Goal: Information Seeking & Learning: Learn about a topic

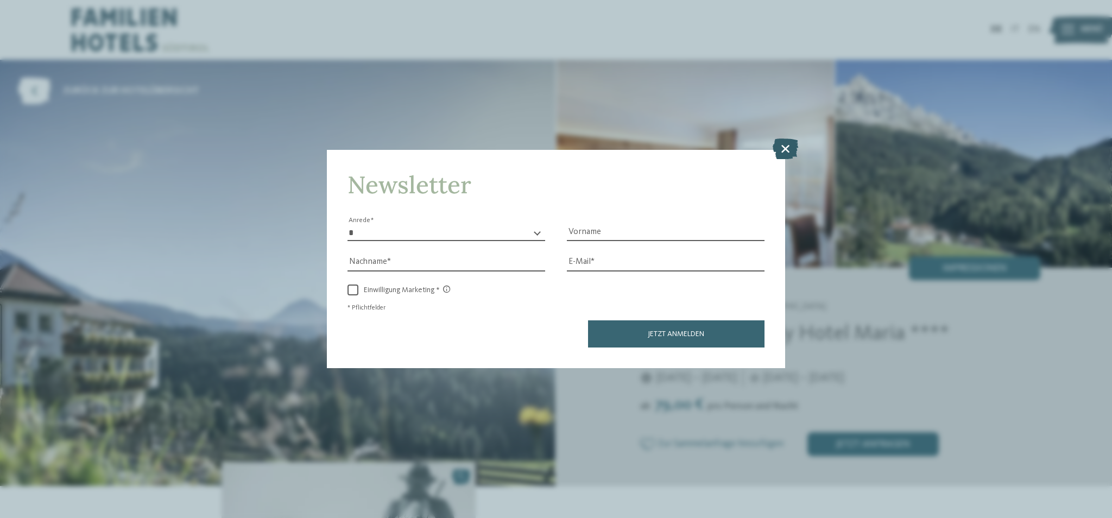
click at [779, 155] on icon at bounding box center [786, 148] width 26 height 21
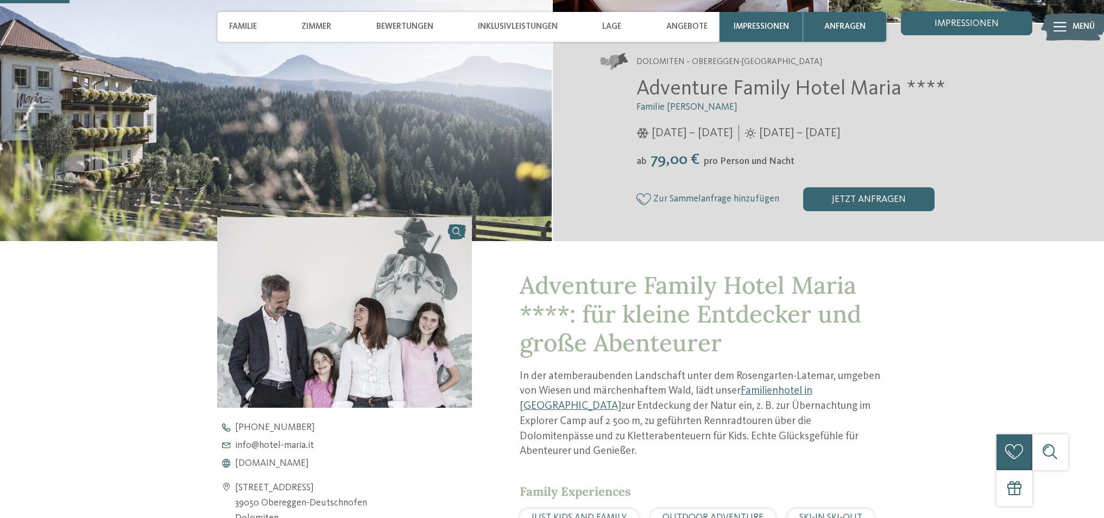
scroll to position [426, 0]
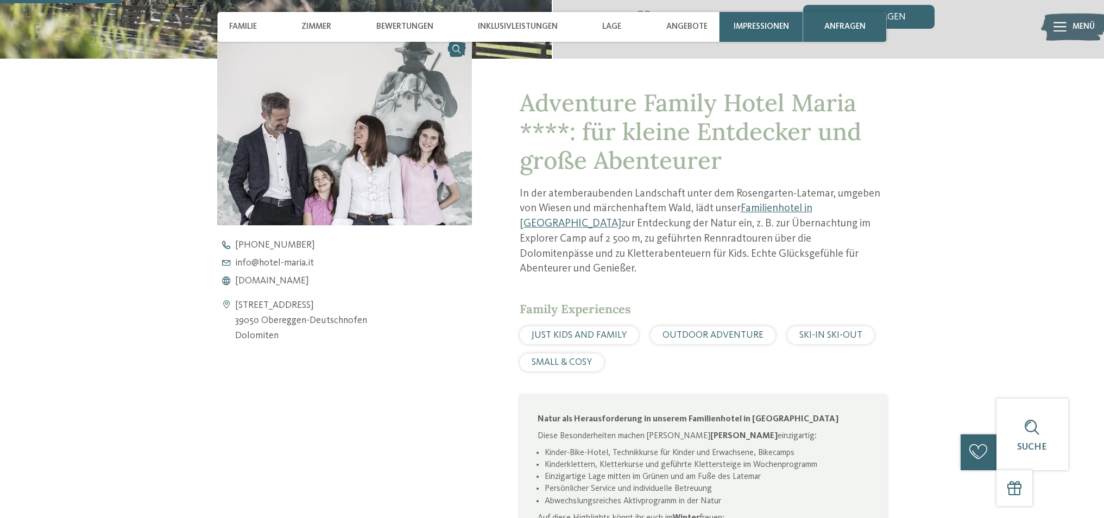
click at [715, 331] on span "OUTDOOR ADVENTURE" at bounding box center [712, 335] width 101 height 9
click at [693, 331] on span "OUTDOOR ADVENTURE" at bounding box center [712, 335] width 101 height 9
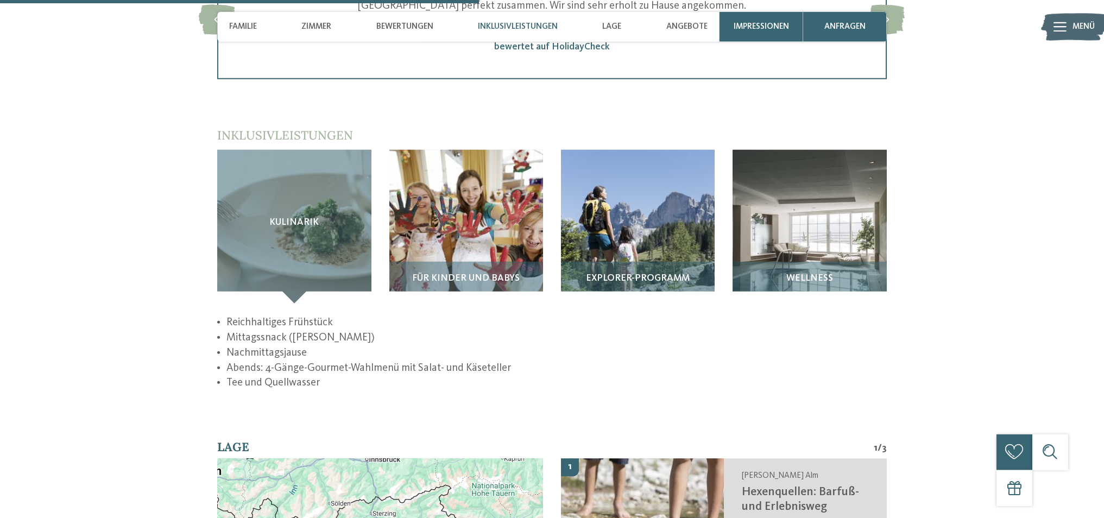
scroll to position [1677, 0]
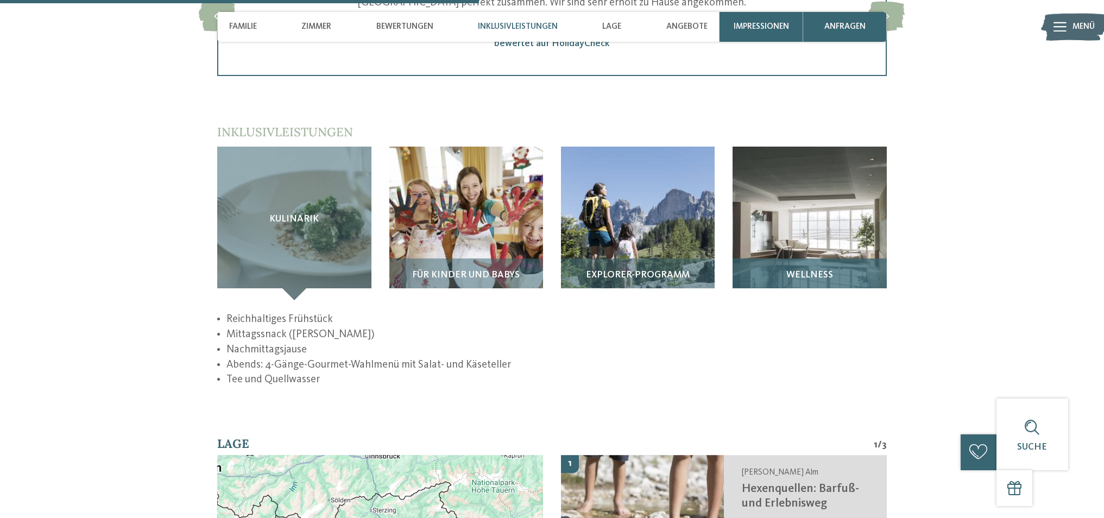
click at [799, 270] on span "Wellness" at bounding box center [809, 275] width 47 height 10
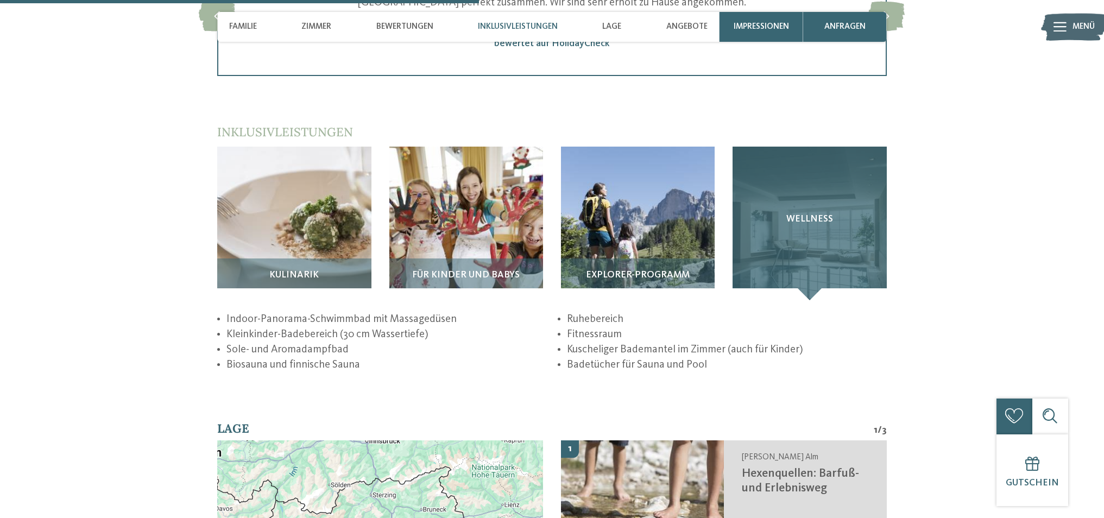
click at [804, 239] on div "Wellness" at bounding box center [810, 224] width 154 height 154
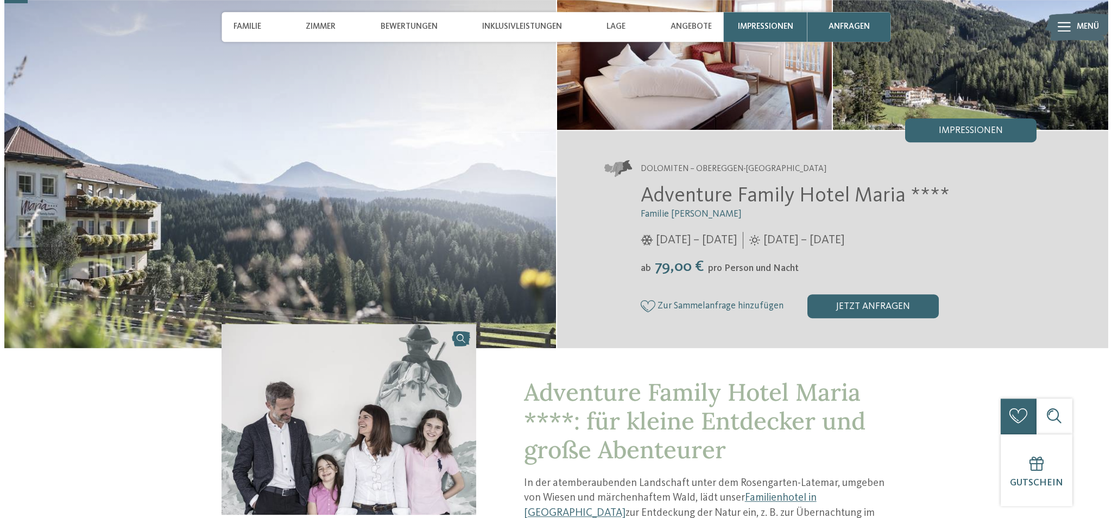
scroll to position [61, 0]
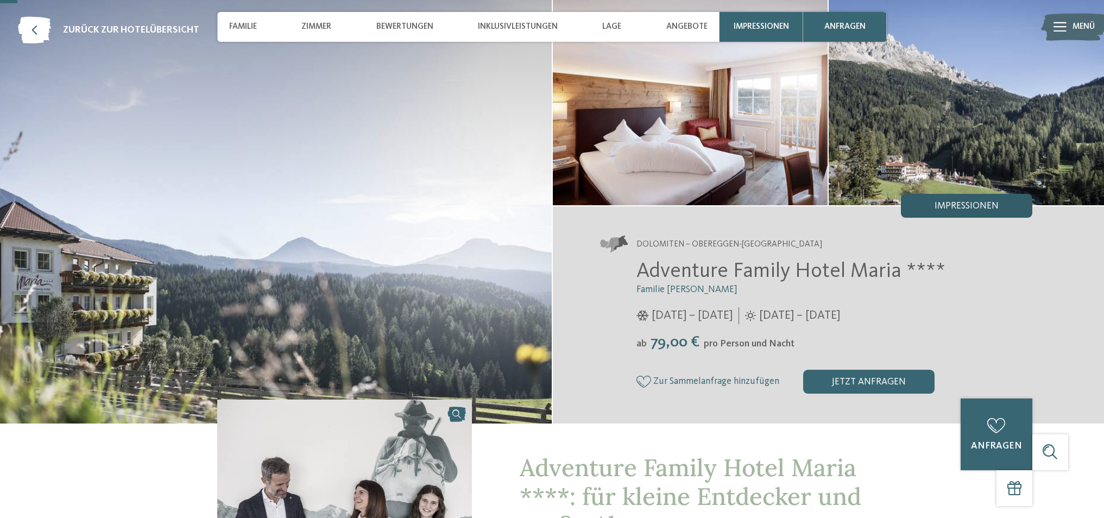
click at [966, 208] on span "Impressionen" at bounding box center [967, 206] width 64 height 10
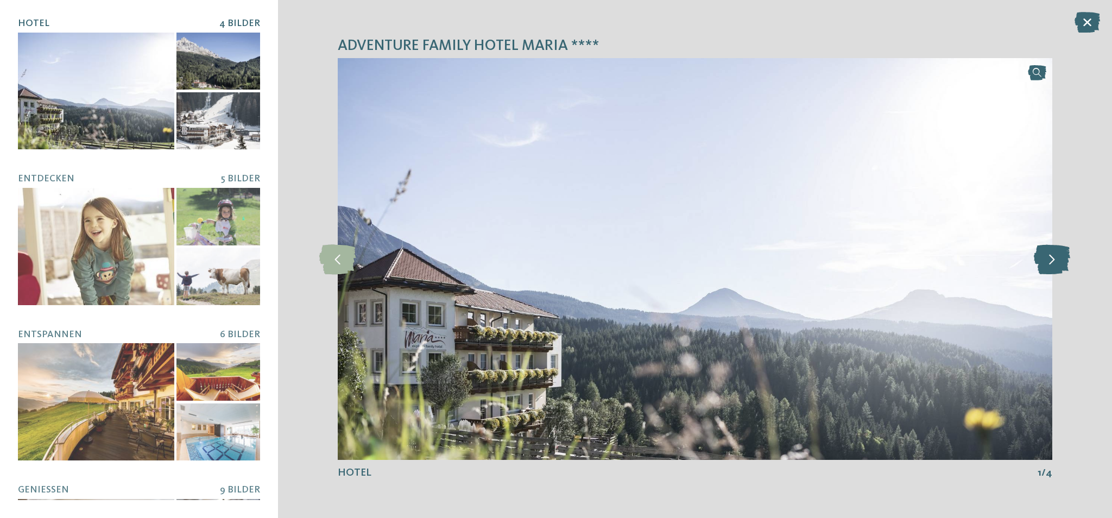
click at [1053, 258] on icon at bounding box center [1052, 259] width 36 height 30
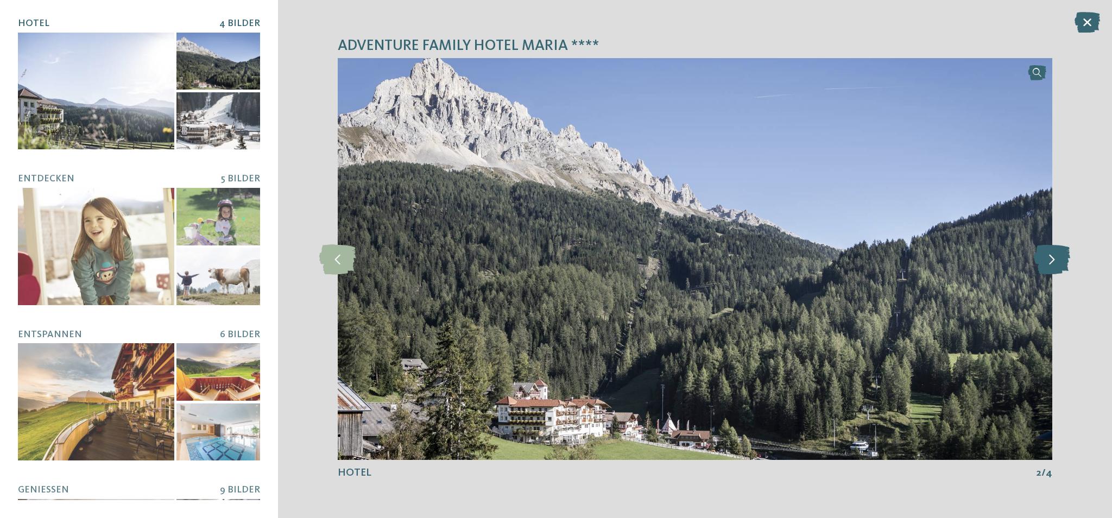
click at [1053, 258] on icon at bounding box center [1052, 259] width 36 height 30
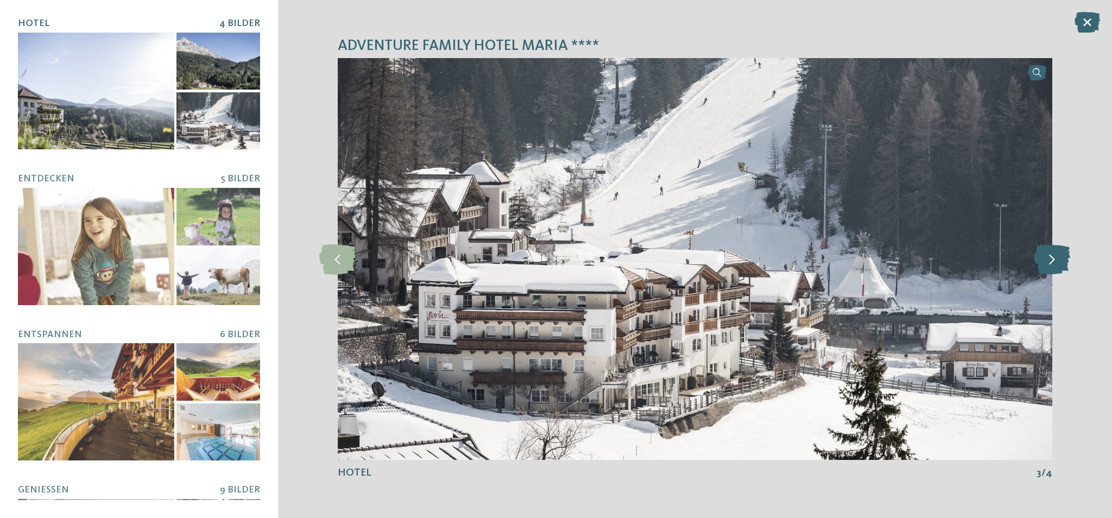
click at [1053, 258] on icon at bounding box center [1052, 259] width 36 height 30
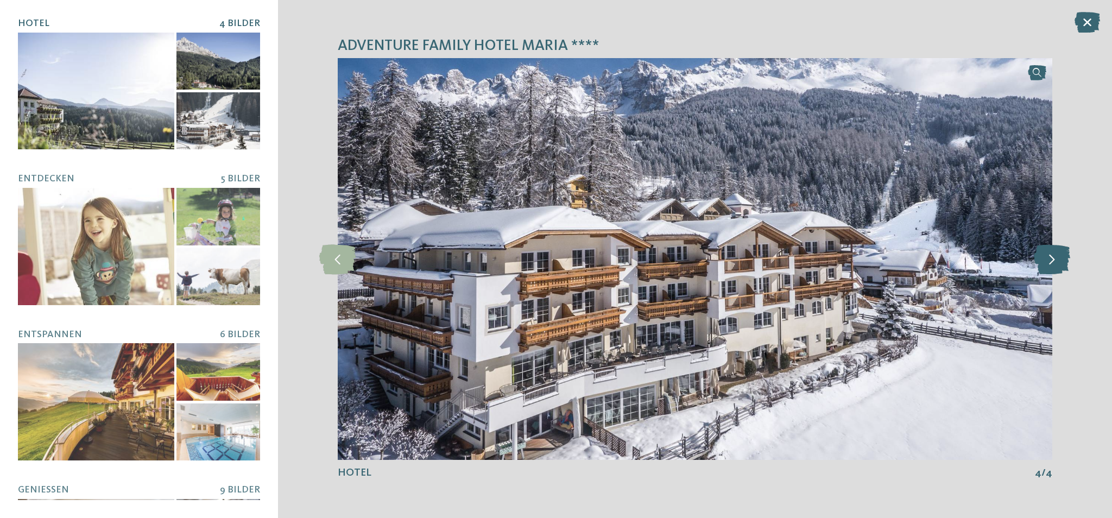
click at [1053, 258] on icon at bounding box center [1052, 259] width 36 height 30
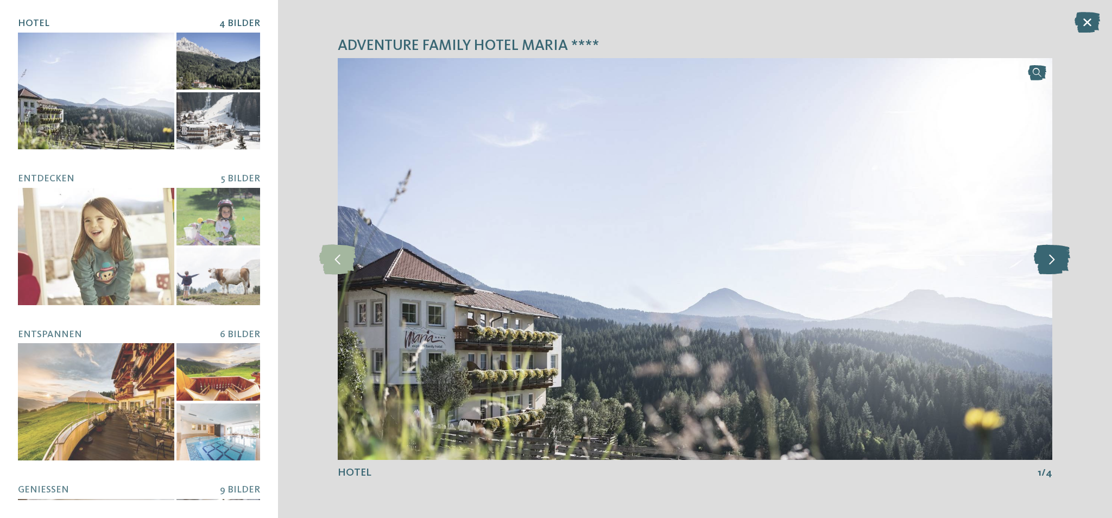
click at [1053, 258] on icon at bounding box center [1052, 259] width 36 height 30
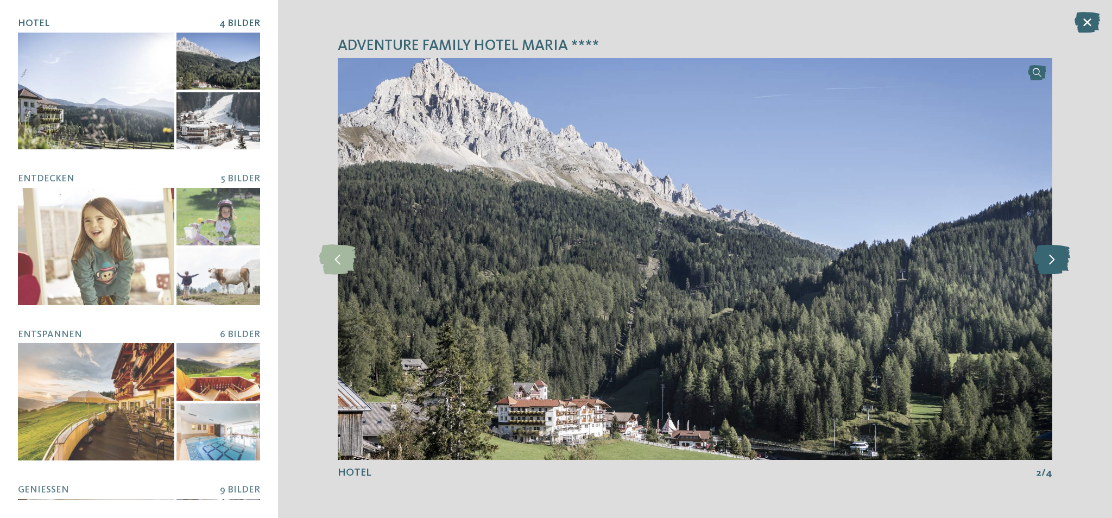
click at [1053, 258] on icon at bounding box center [1052, 259] width 36 height 30
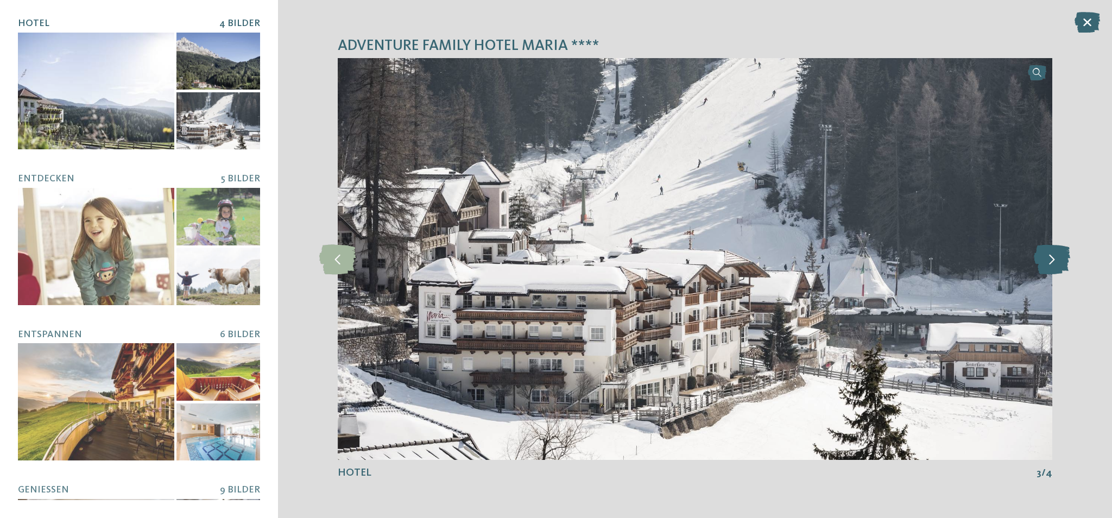
click at [1053, 258] on icon at bounding box center [1052, 259] width 36 height 30
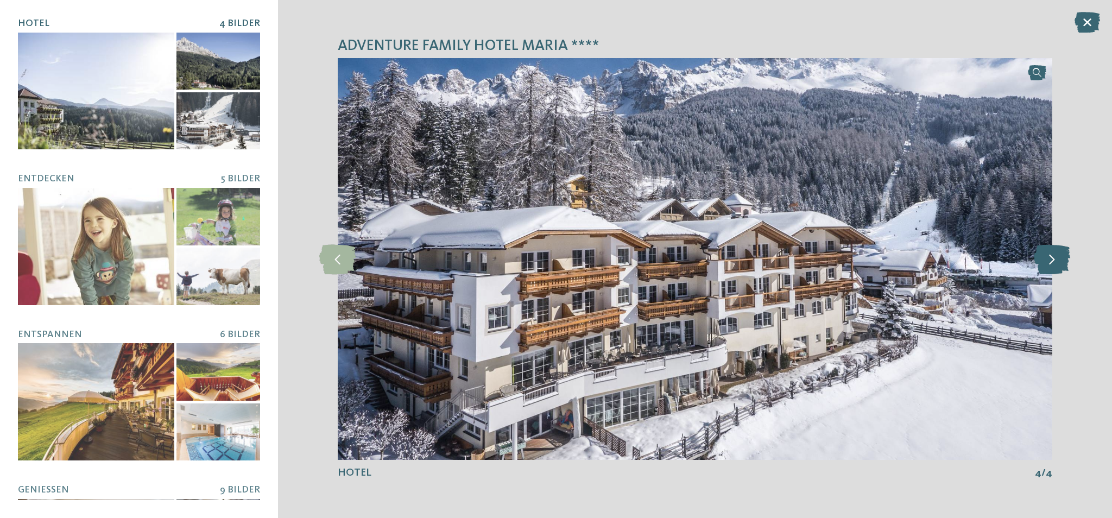
click at [1053, 258] on icon at bounding box center [1052, 259] width 36 height 30
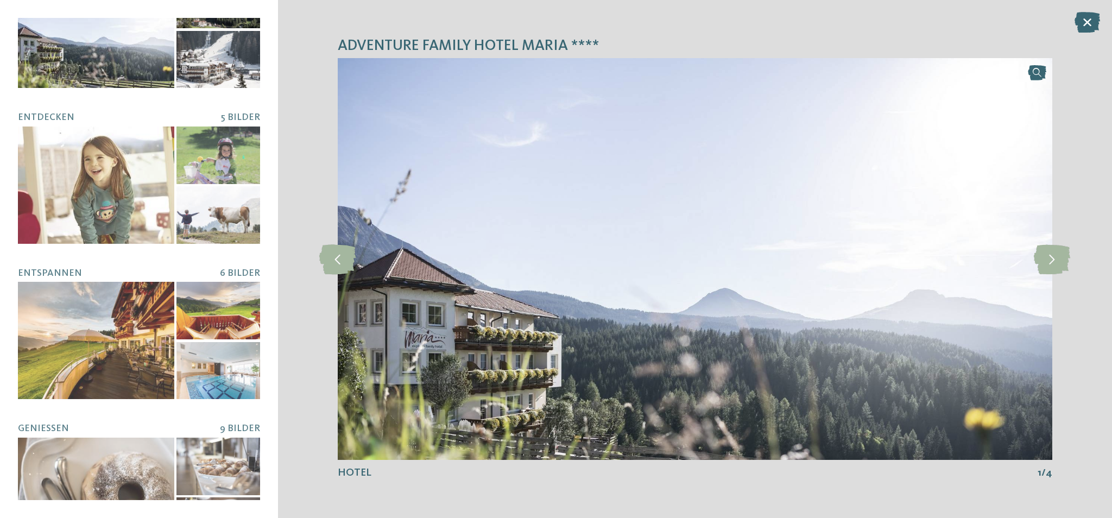
scroll to position [68, 0]
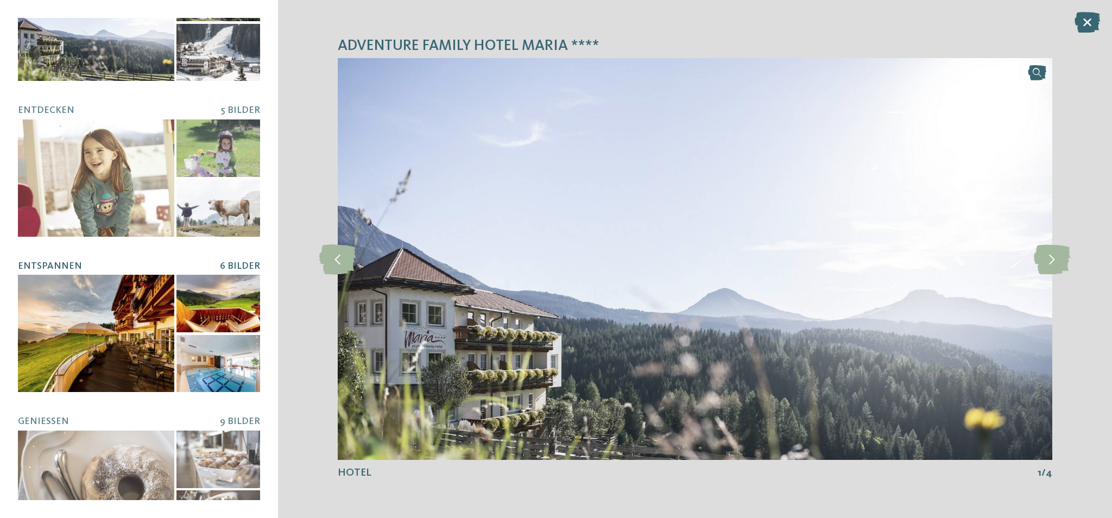
click at [78, 319] on div at bounding box center [96, 333] width 156 height 117
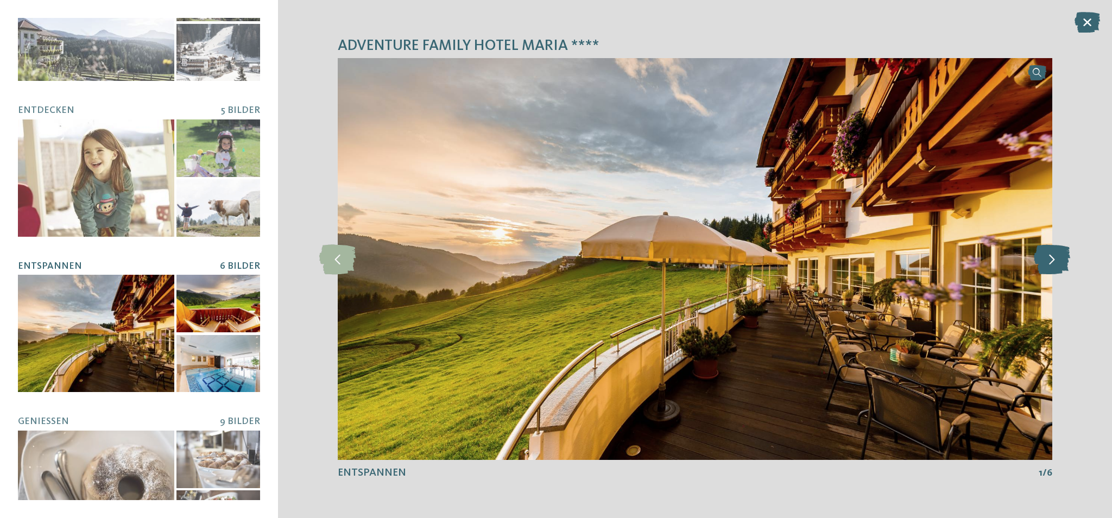
click at [1059, 257] on icon at bounding box center [1052, 259] width 36 height 30
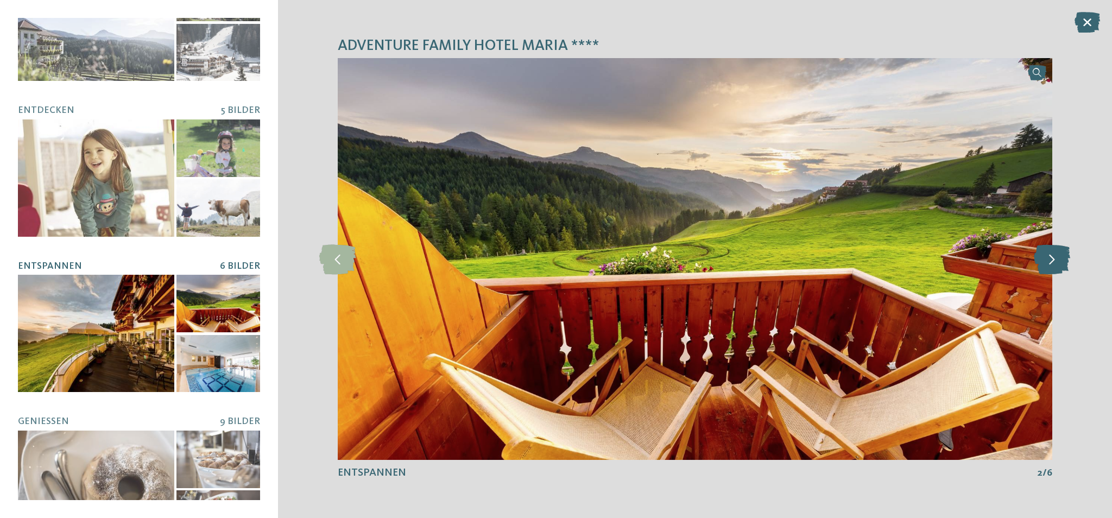
click at [1059, 257] on icon at bounding box center [1052, 259] width 36 height 30
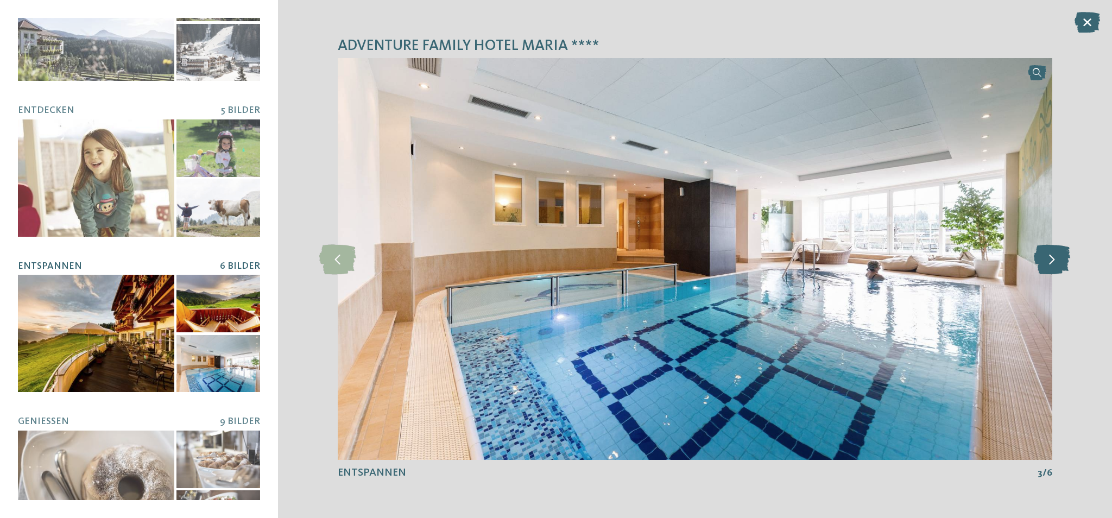
click at [1059, 257] on icon at bounding box center [1052, 259] width 36 height 30
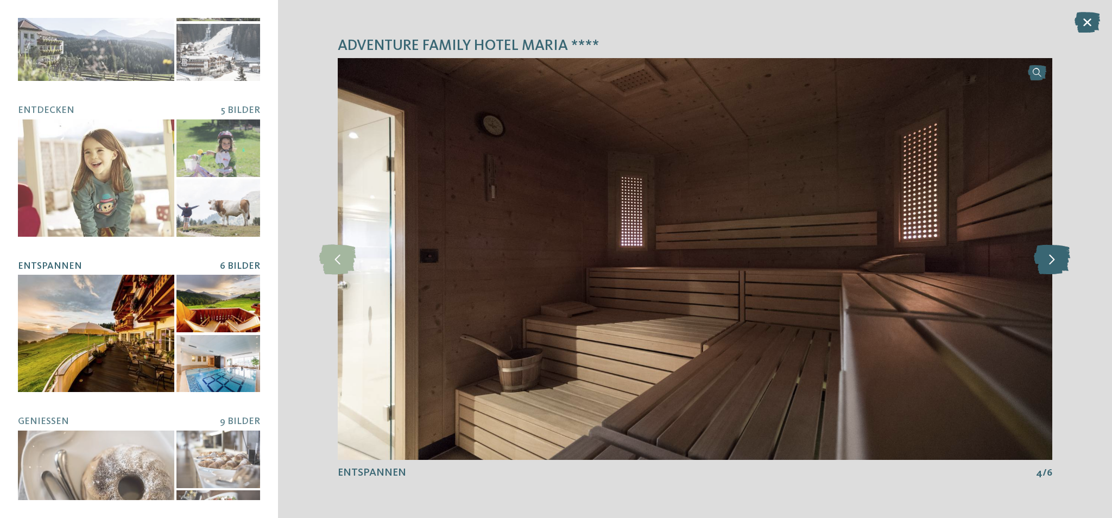
click at [1059, 257] on icon at bounding box center [1052, 259] width 36 height 30
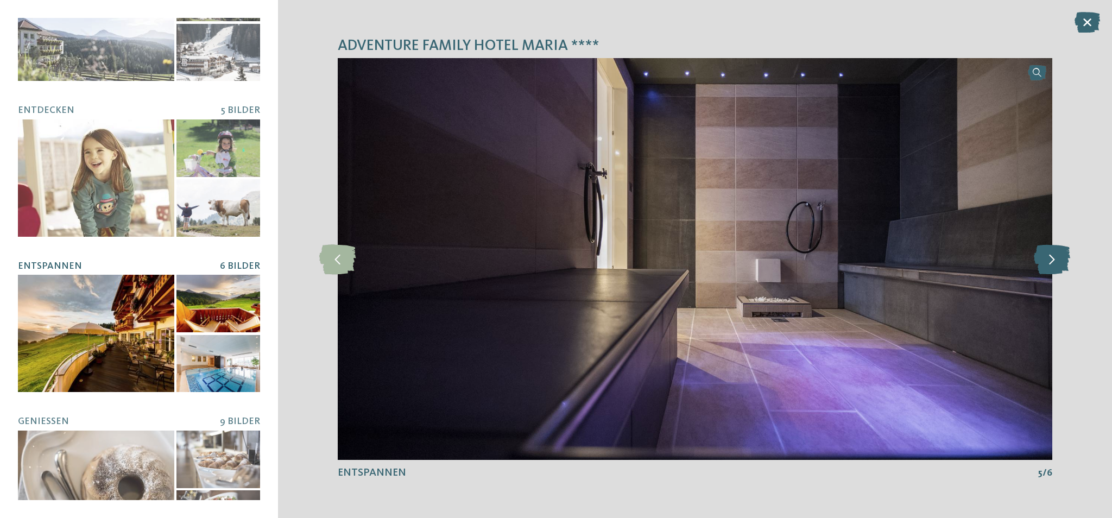
click at [1059, 257] on icon at bounding box center [1052, 259] width 36 height 30
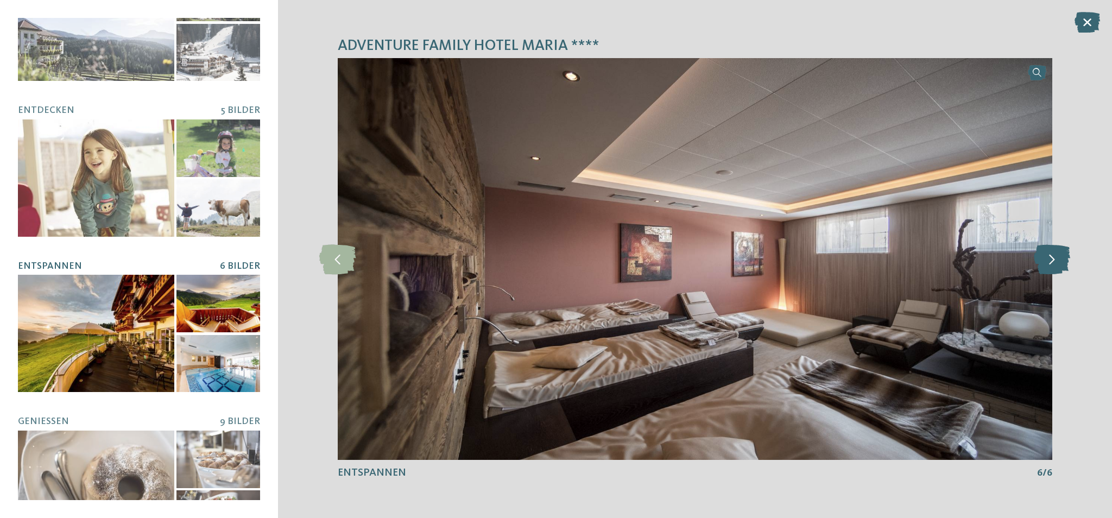
click at [1059, 257] on icon at bounding box center [1052, 259] width 36 height 30
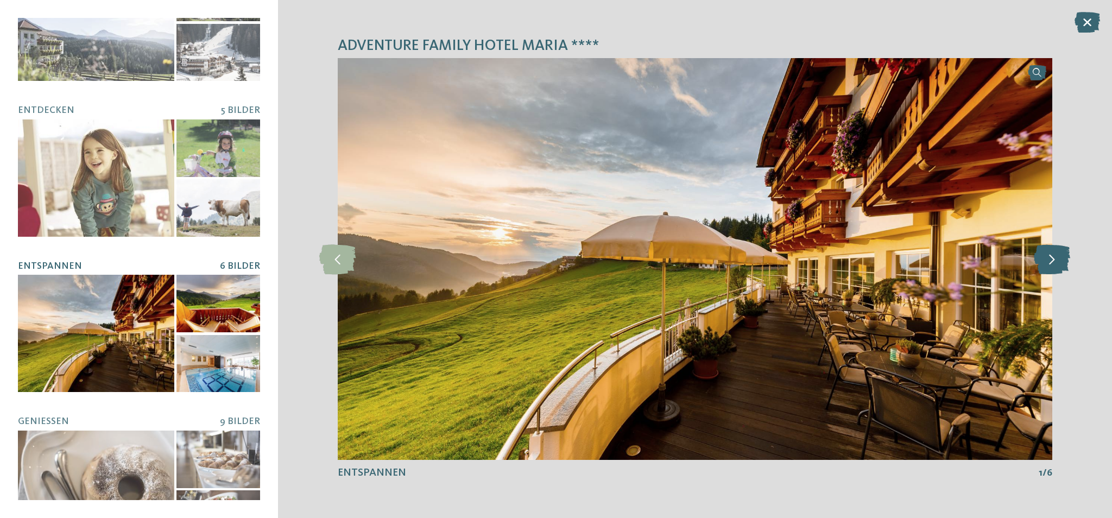
click at [1059, 257] on icon at bounding box center [1052, 259] width 36 height 30
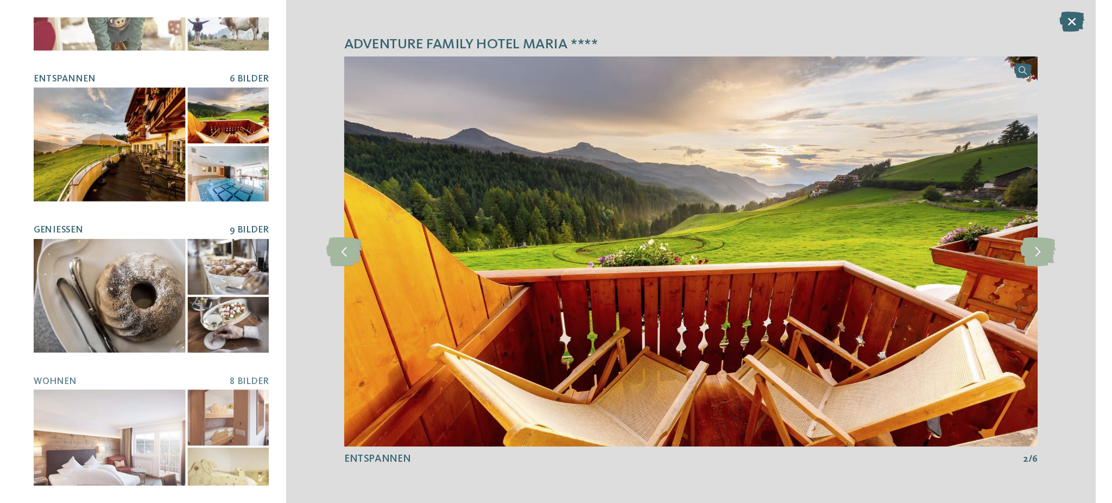
scroll to position [257, 0]
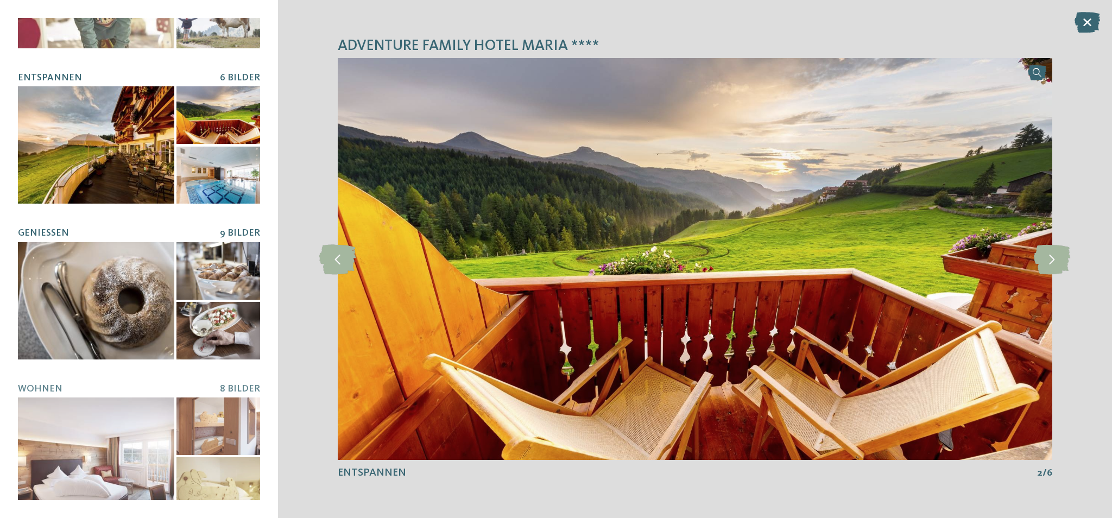
click at [133, 257] on div at bounding box center [96, 300] width 156 height 117
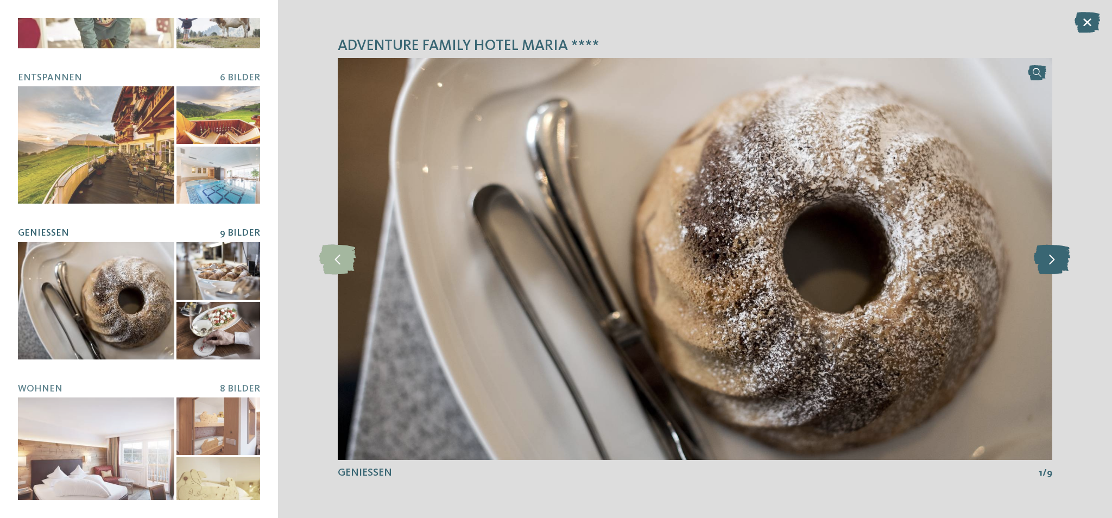
click at [1046, 266] on icon at bounding box center [1052, 259] width 36 height 30
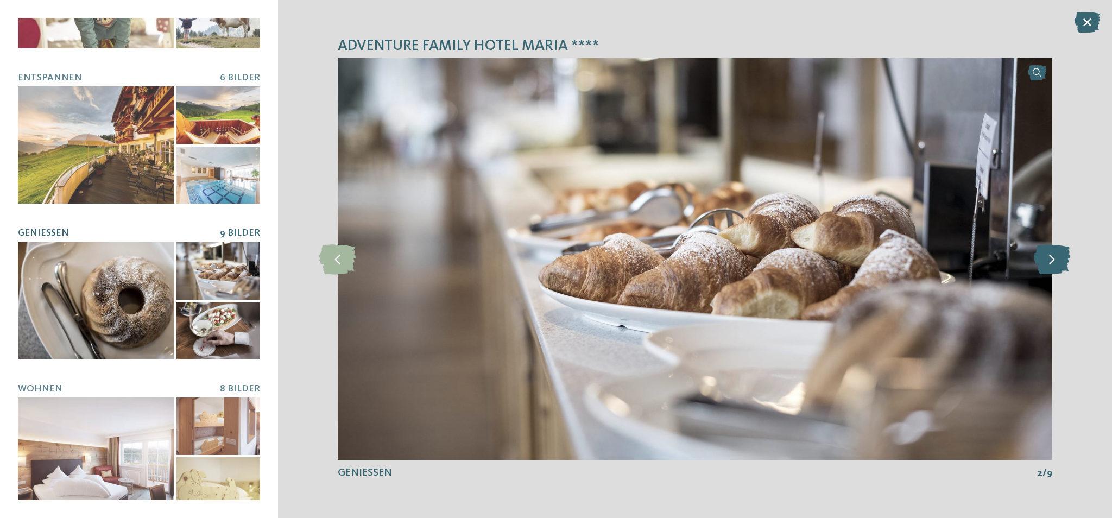
click at [1046, 266] on icon at bounding box center [1052, 259] width 36 height 30
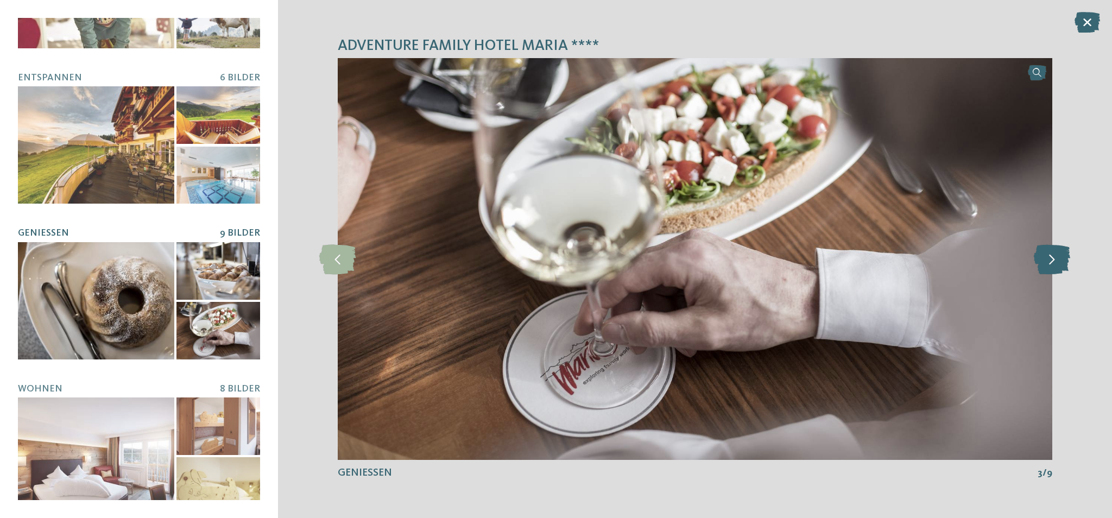
click at [1046, 266] on icon at bounding box center [1052, 259] width 36 height 30
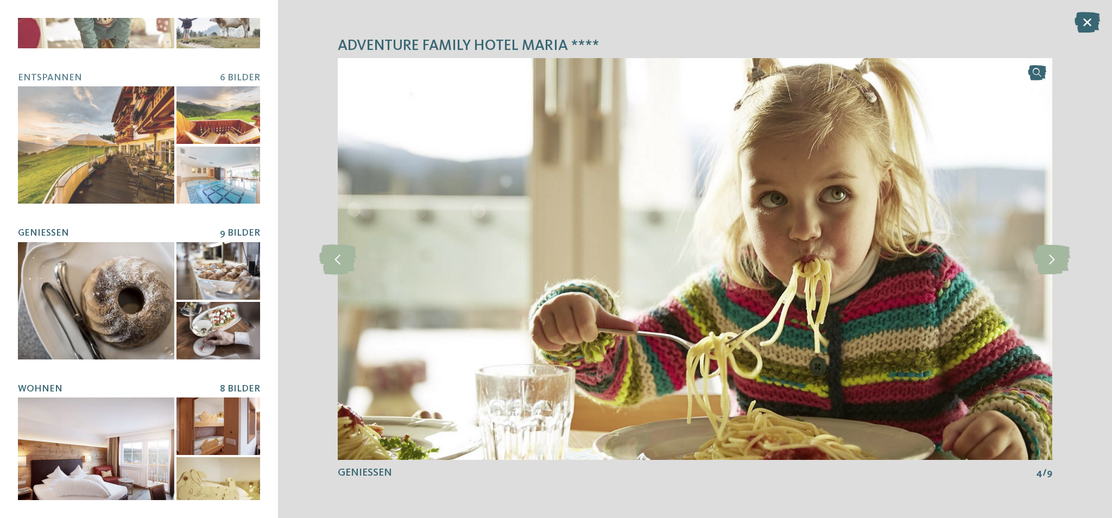
click at [115, 408] on div at bounding box center [96, 455] width 156 height 117
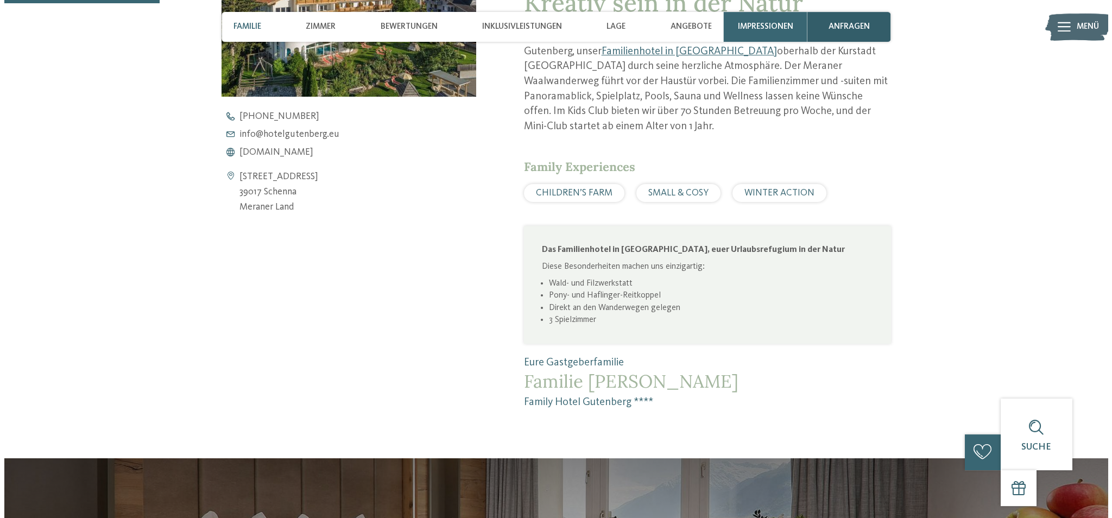
scroll to position [556, 0]
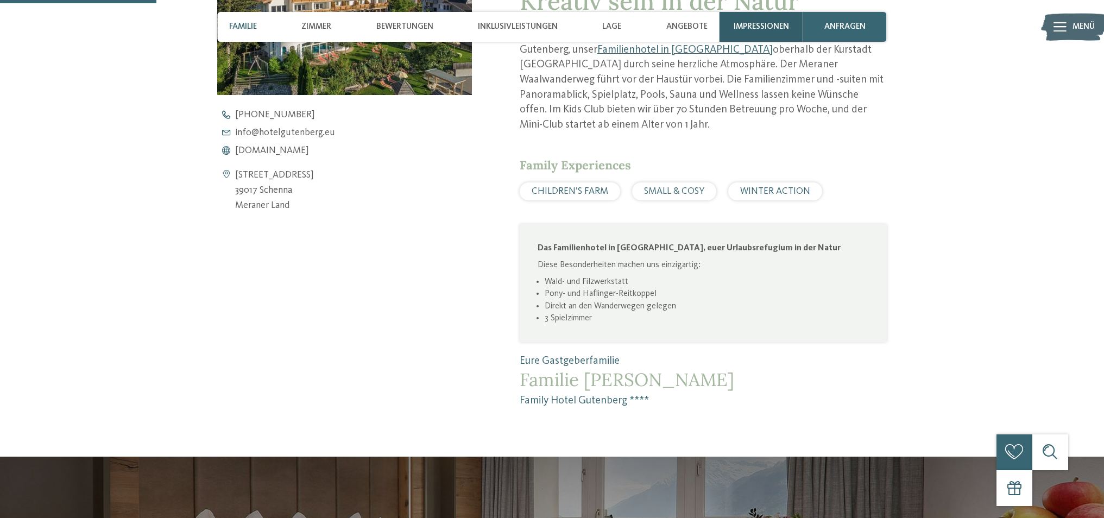
click at [765, 17] on div "Impressionen" at bounding box center [761, 27] width 84 height 30
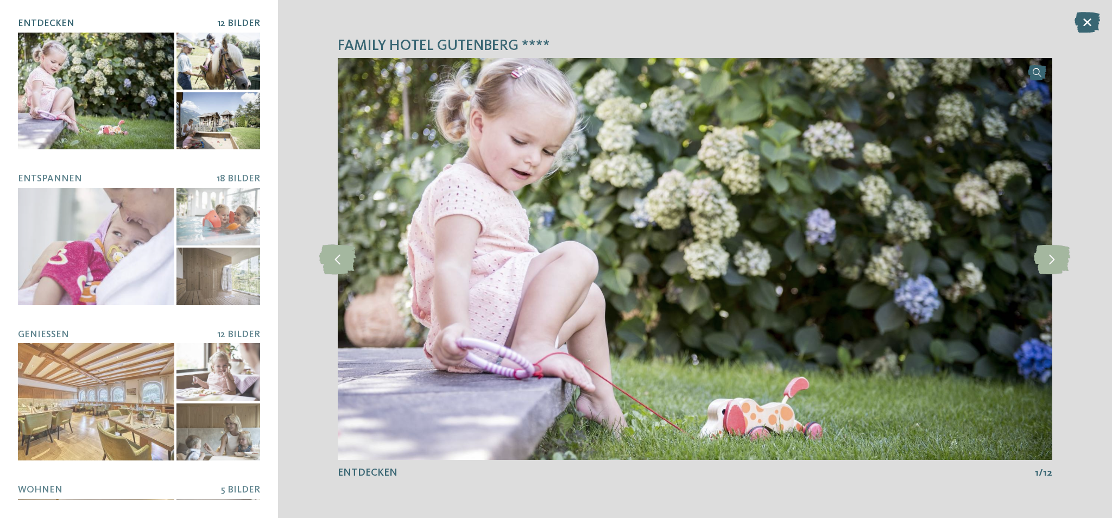
click at [186, 77] on div at bounding box center [218, 62] width 84 height 58
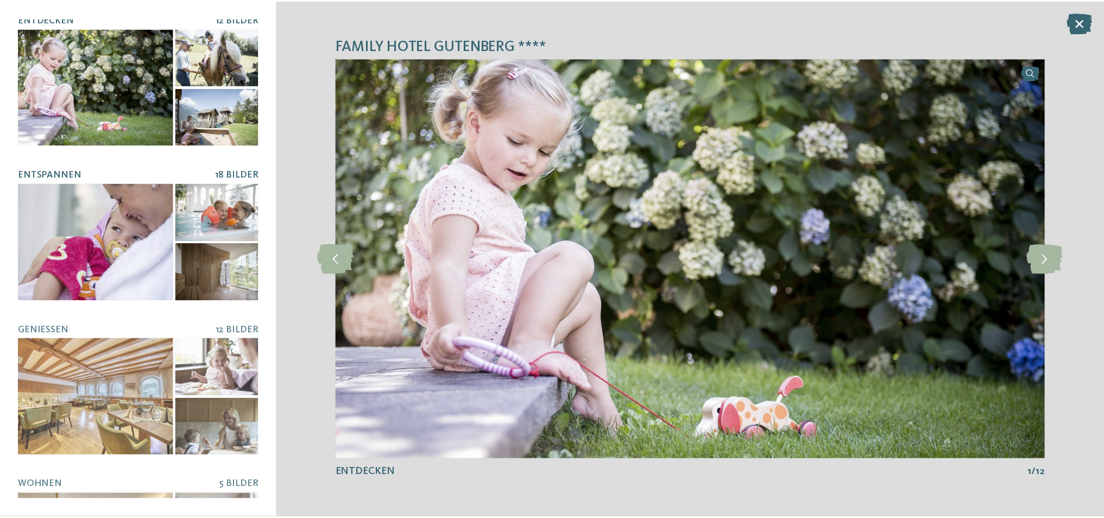
scroll to position [6, 0]
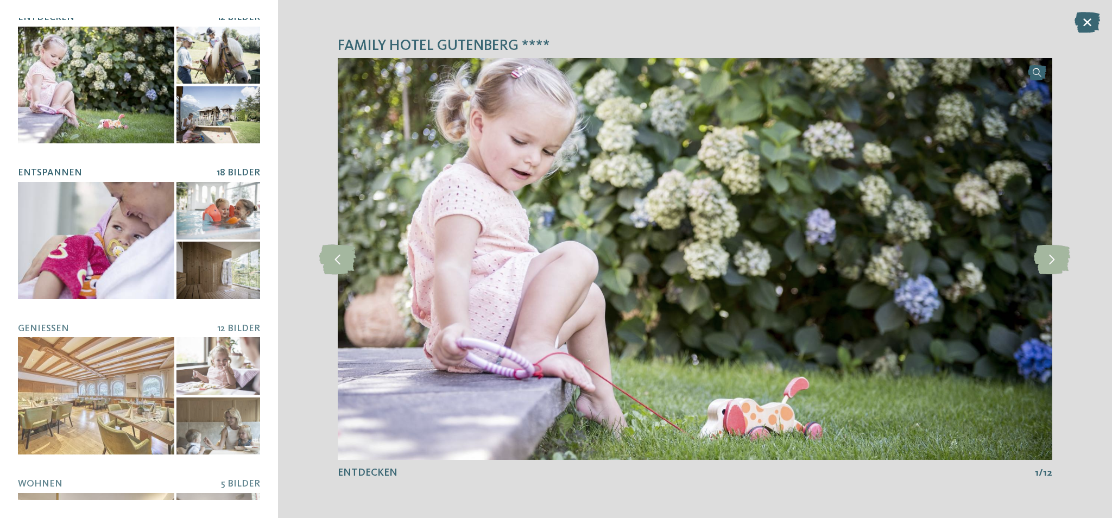
click at [198, 242] on div at bounding box center [218, 271] width 84 height 58
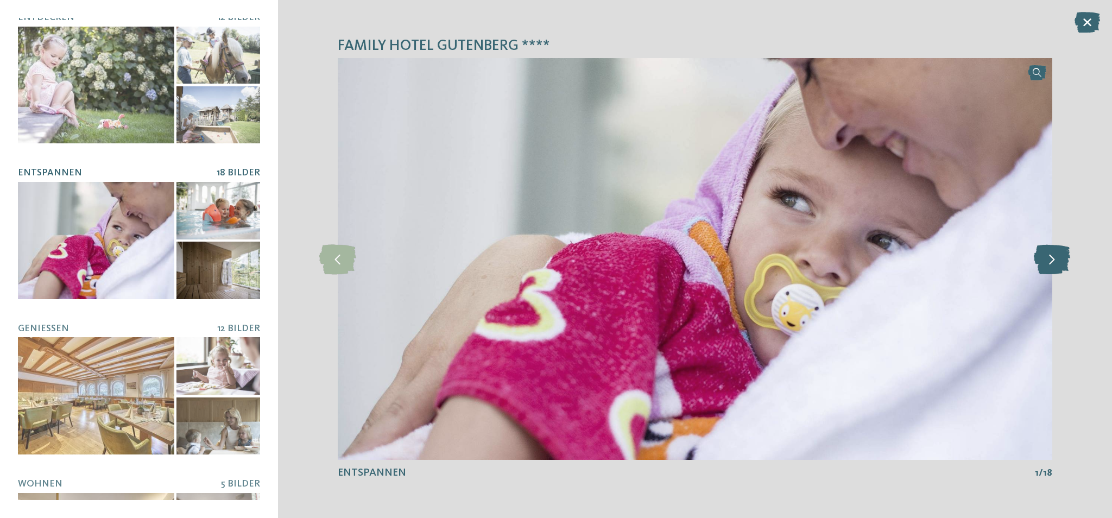
click at [1054, 262] on icon at bounding box center [1052, 259] width 36 height 30
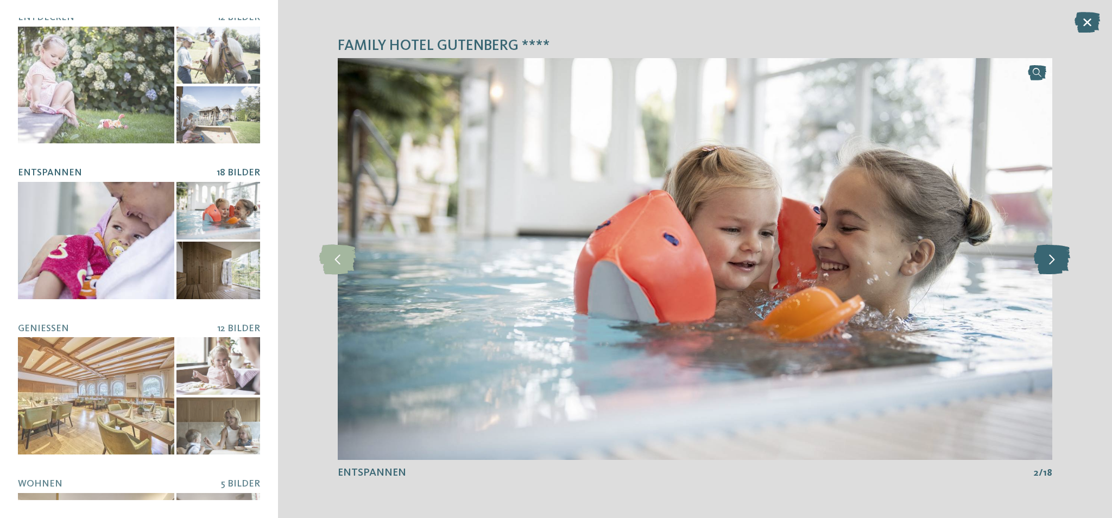
click at [1055, 261] on icon at bounding box center [1052, 259] width 36 height 30
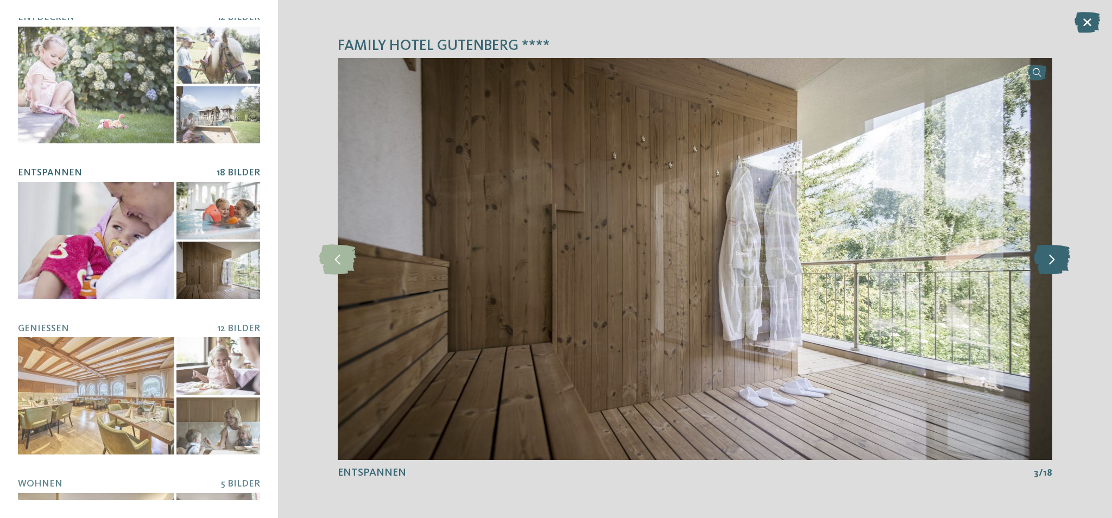
click at [1055, 261] on icon at bounding box center [1052, 259] width 36 height 30
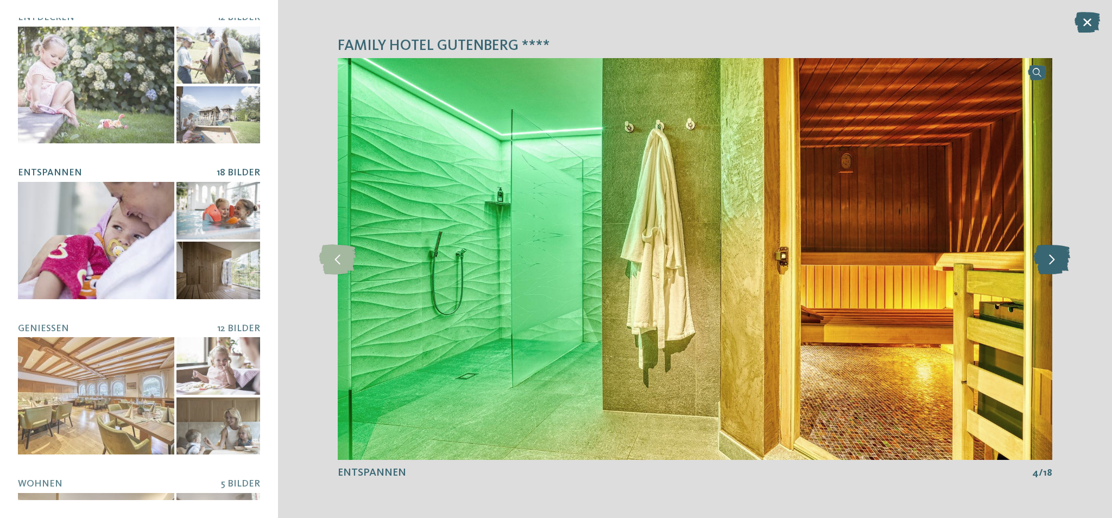
click at [1055, 261] on icon at bounding box center [1052, 259] width 36 height 30
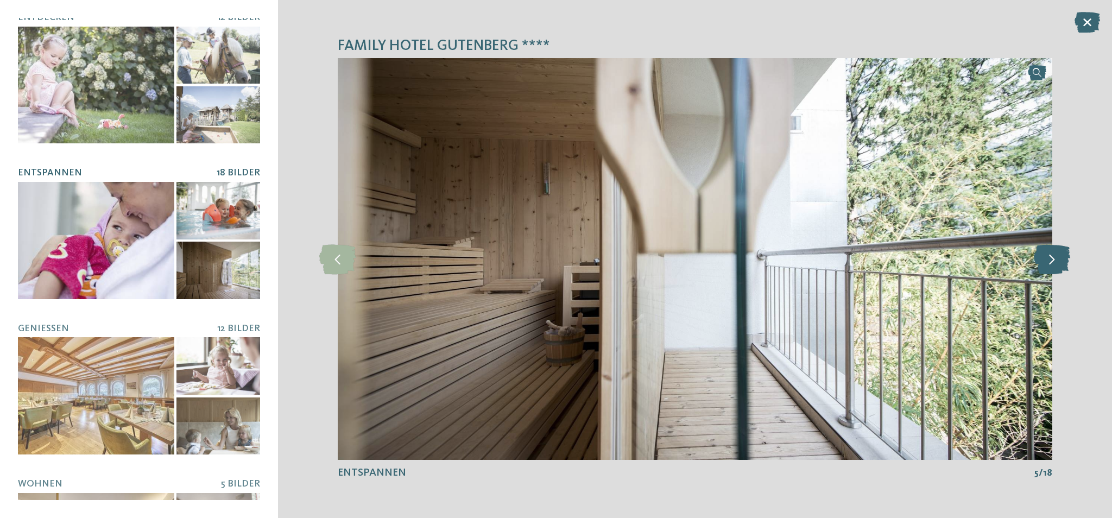
click at [1055, 260] on icon at bounding box center [1052, 259] width 36 height 30
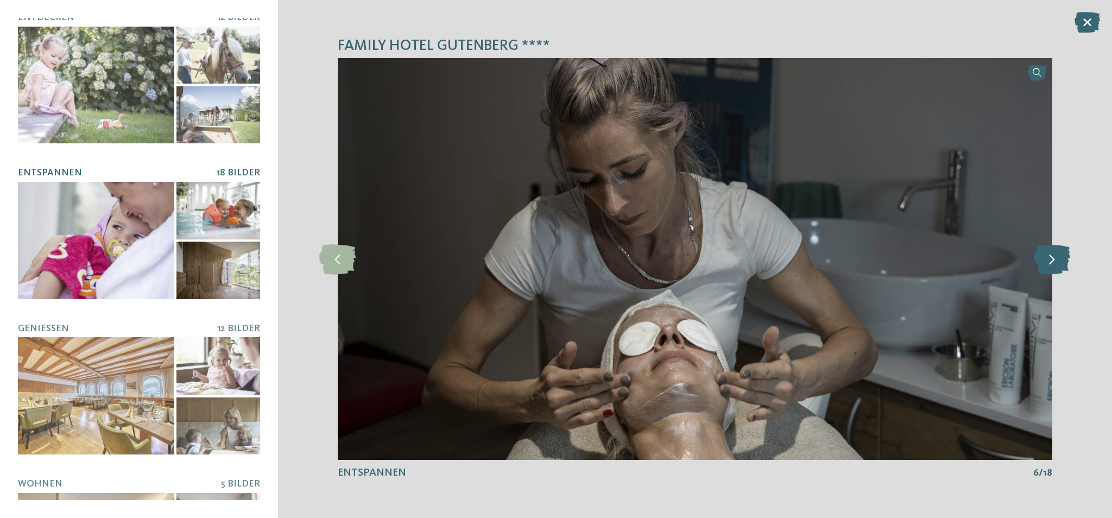
click at [1055, 260] on icon at bounding box center [1052, 259] width 36 height 30
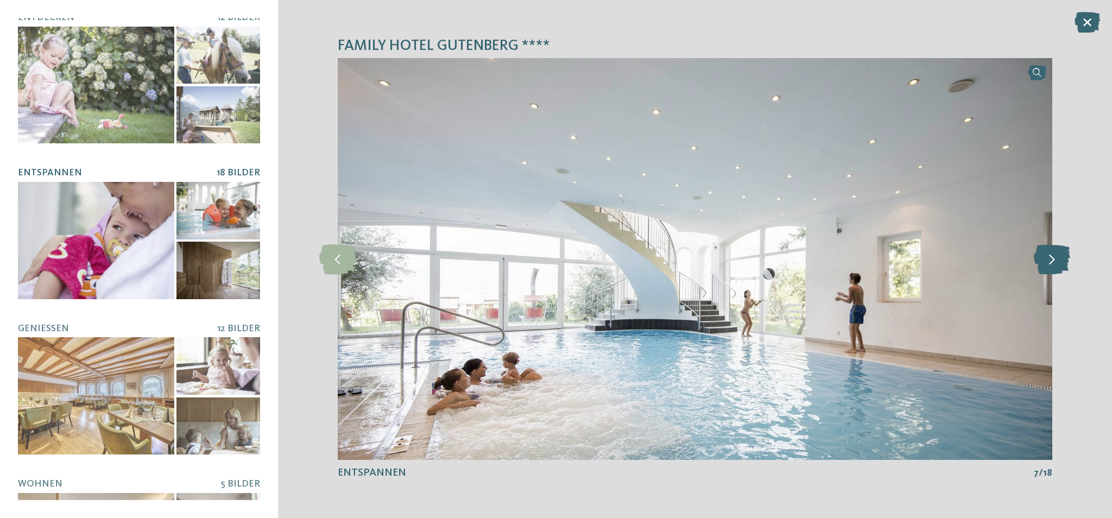
click at [1056, 257] on icon at bounding box center [1052, 259] width 36 height 30
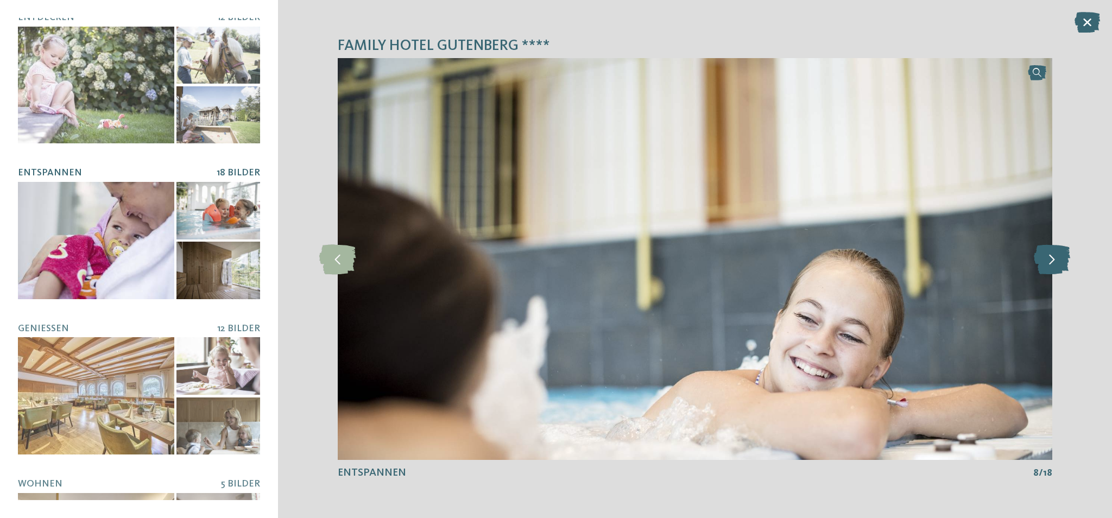
click at [1056, 257] on icon at bounding box center [1052, 259] width 36 height 30
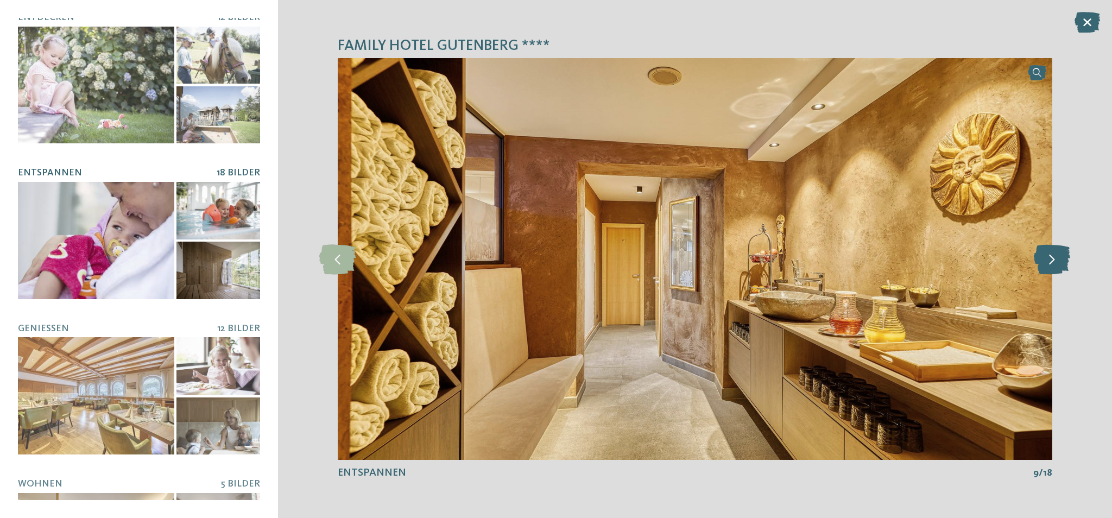
click at [1056, 257] on icon at bounding box center [1052, 259] width 36 height 30
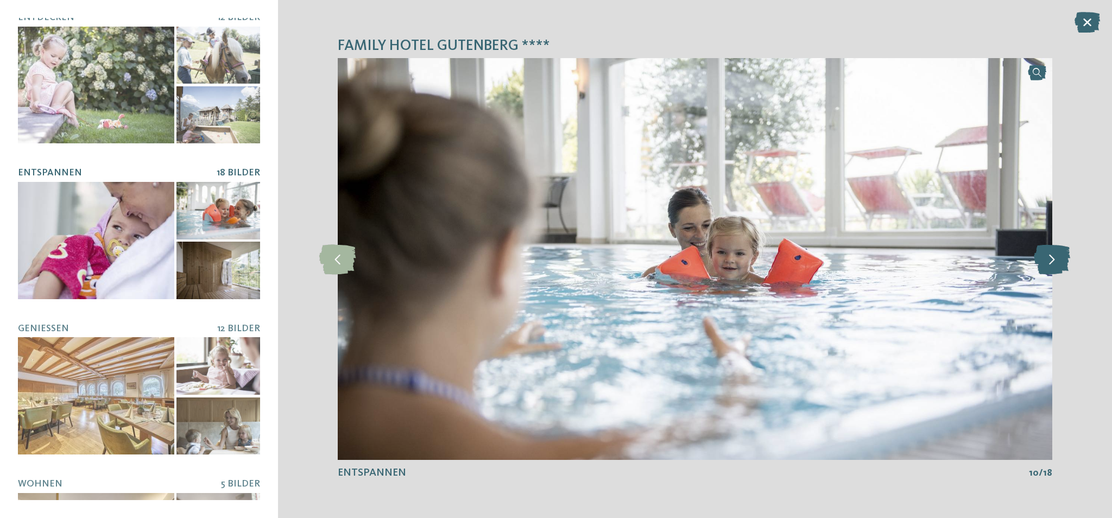
click at [1056, 257] on icon at bounding box center [1052, 259] width 36 height 30
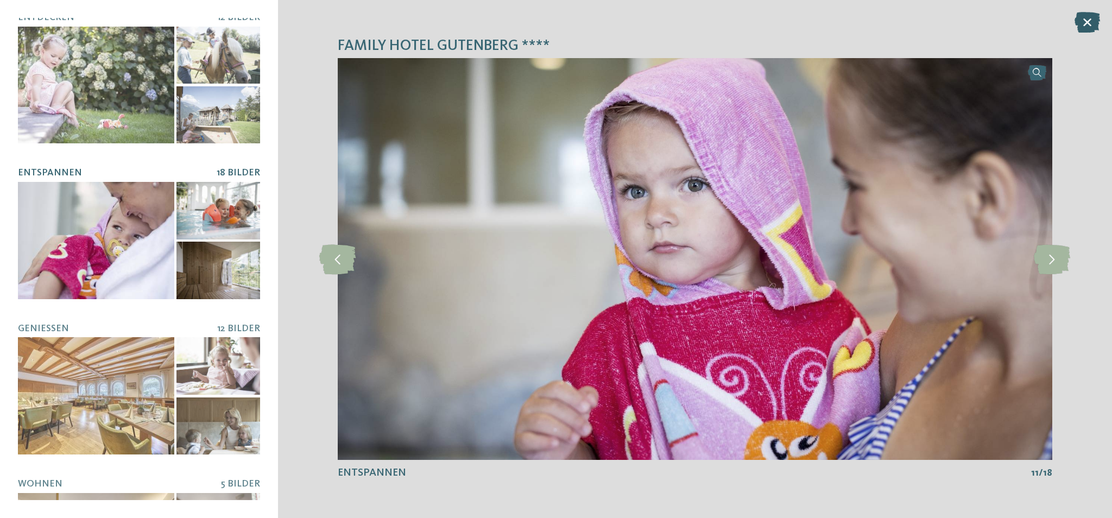
click at [1093, 18] on icon at bounding box center [1088, 22] width 26 height 21
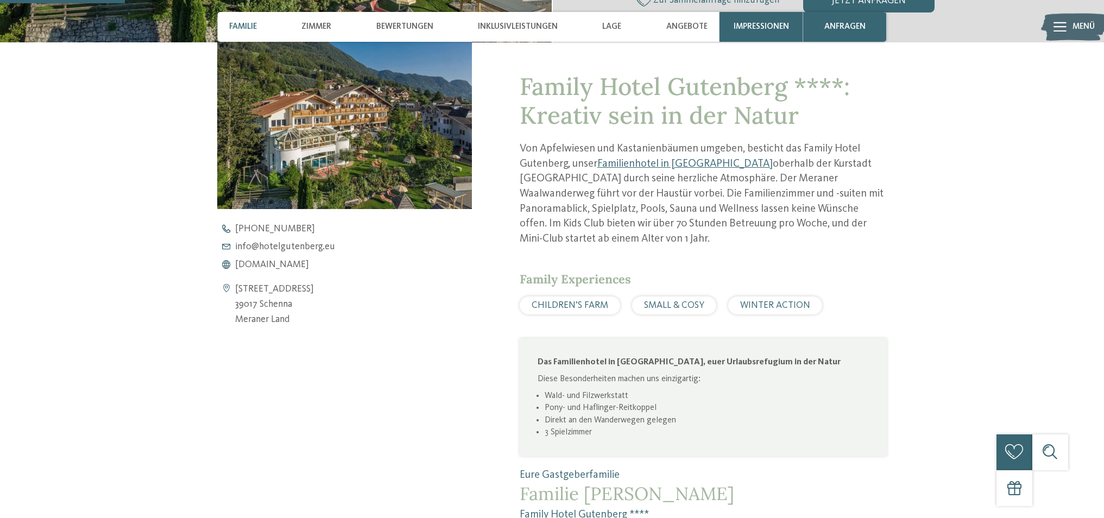
scroll to position [443, 0]
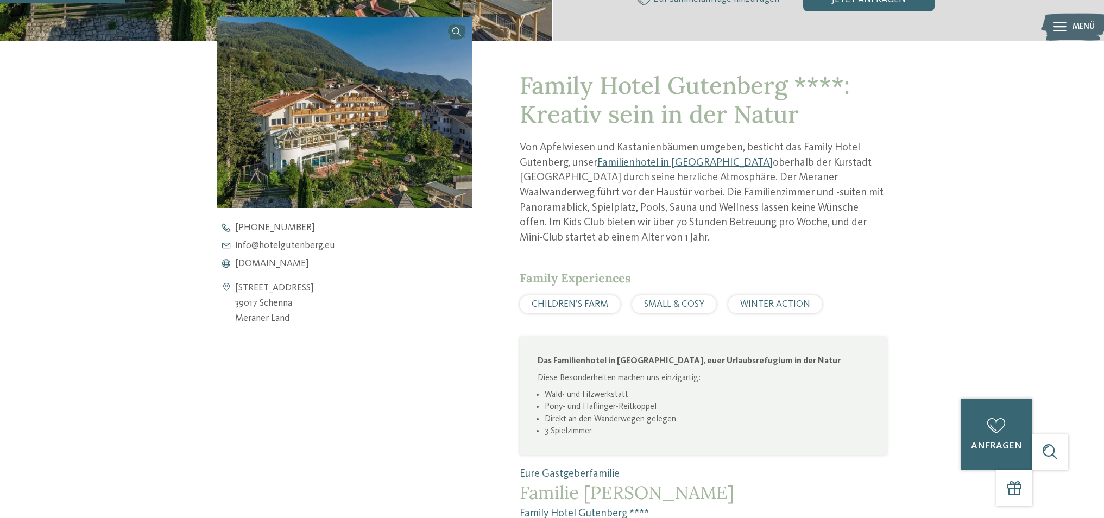
click at [353, 157] on img at bounding box center [344, 112] width 254 height 191
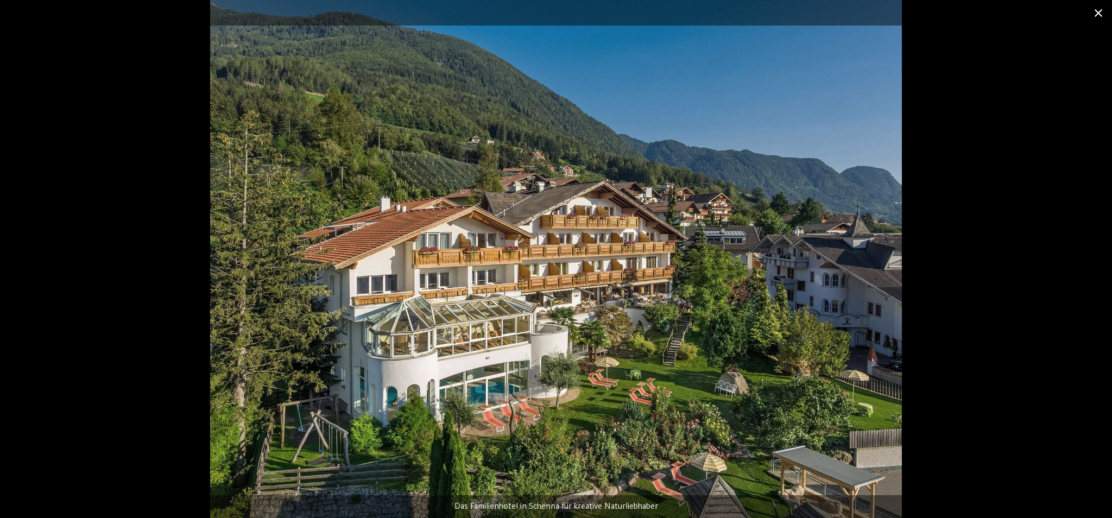
click at [1099, 17] on span at bounding box center [1098, 13] width 27 height 26
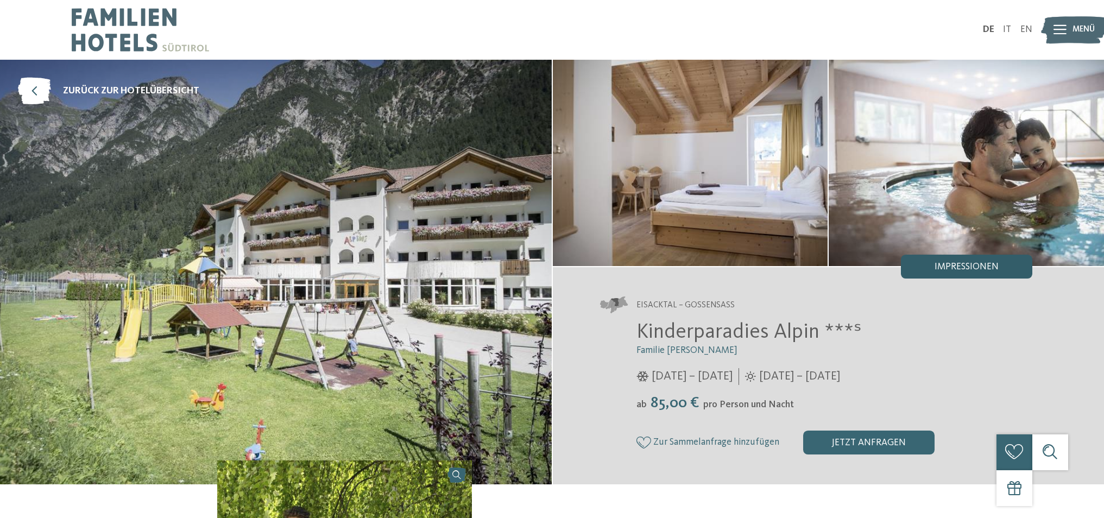
click at [940, 267] on span "Impressionen" at bounding box center [967, 267] width 64 height 10
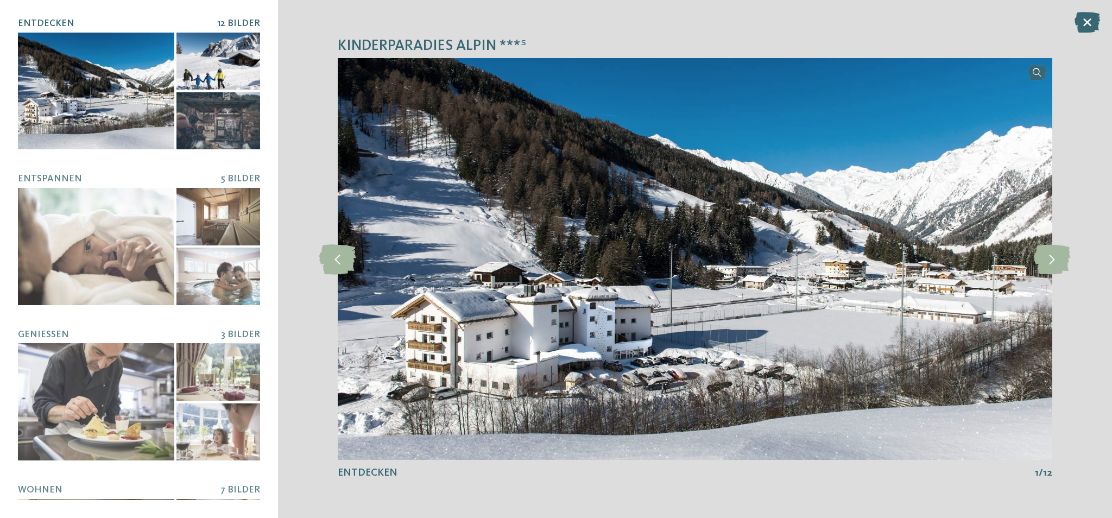
click at [195, 105] on div at bounding box center [218, 121] width 84 height 58
click at [1063, 254] on icon at bounding box center [1052, 259] width 36 height 30
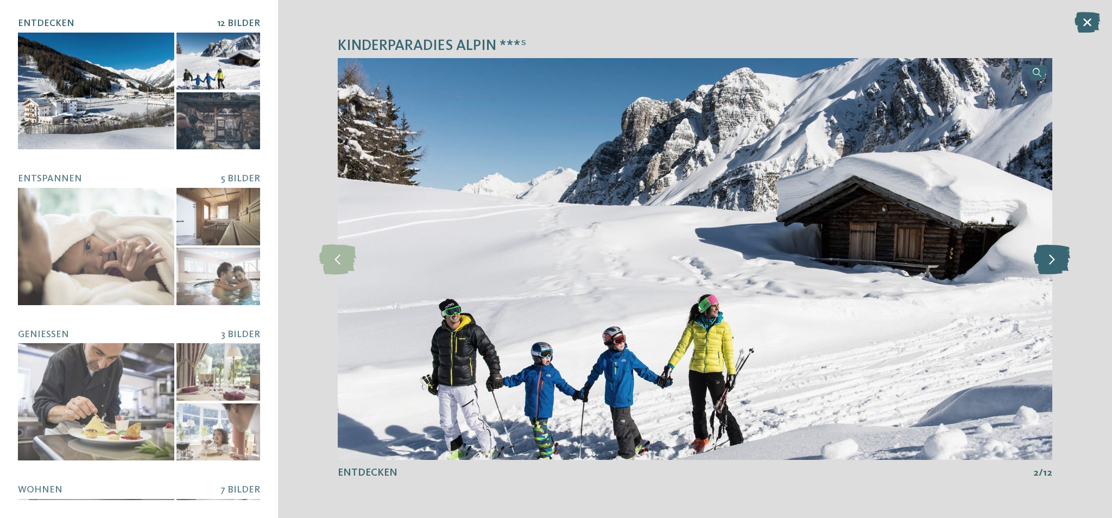
click at [1063, 254] on icon at bounding box center [1052, 259] width 36 height 30
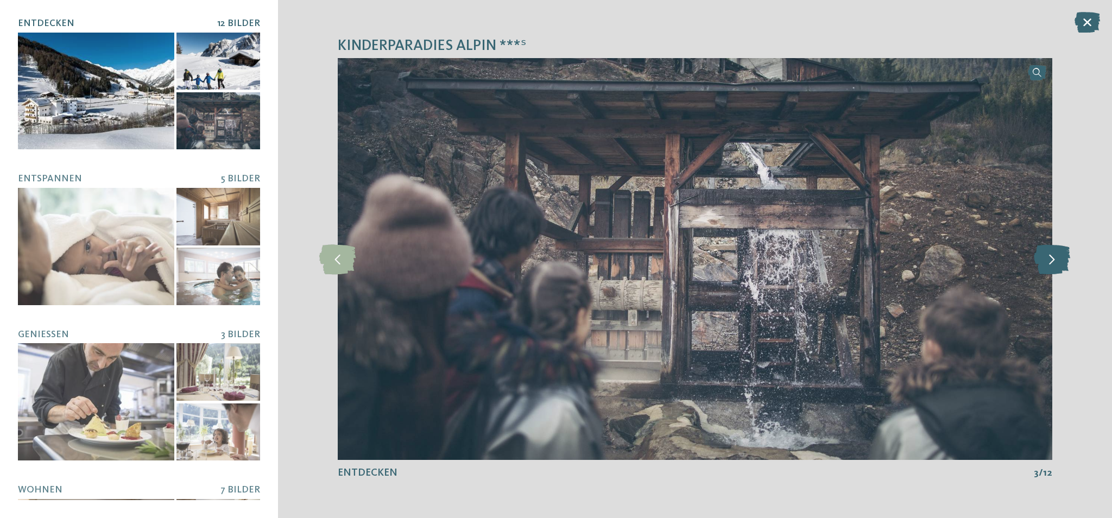
click at [1063, 254] on icon at bounding box center [1052, 259] width 36 height 30
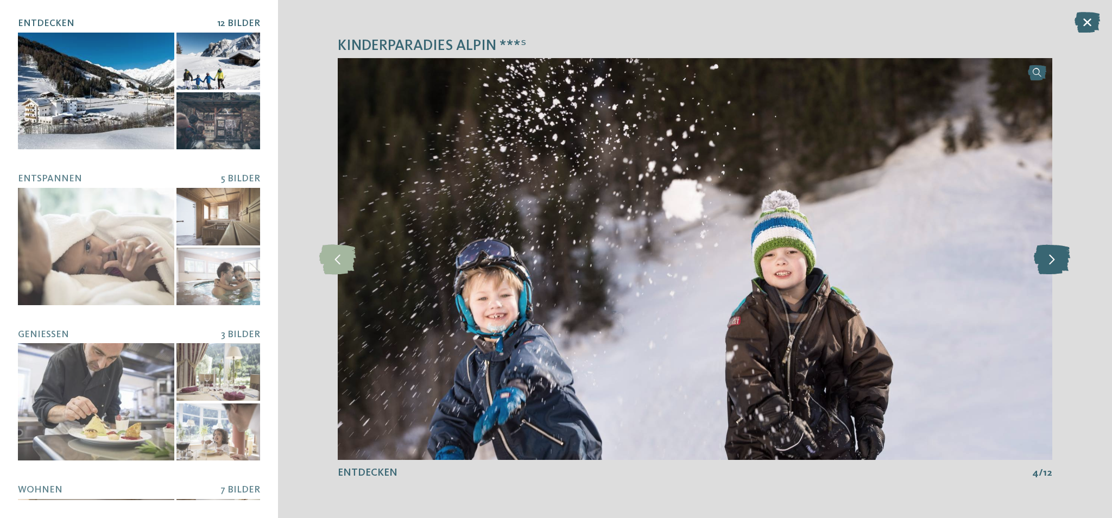
click at [1063, 254] on icon at bounding box center [1052, 259] width 36 height 30
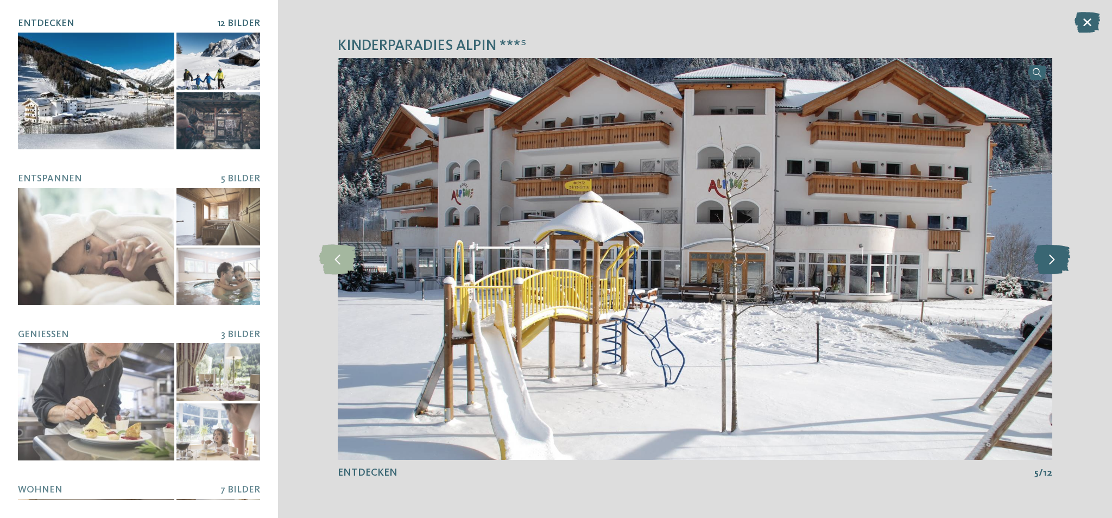
click at [1063, 254] on icon at bounding box center [1052, 259] width 36 height 30
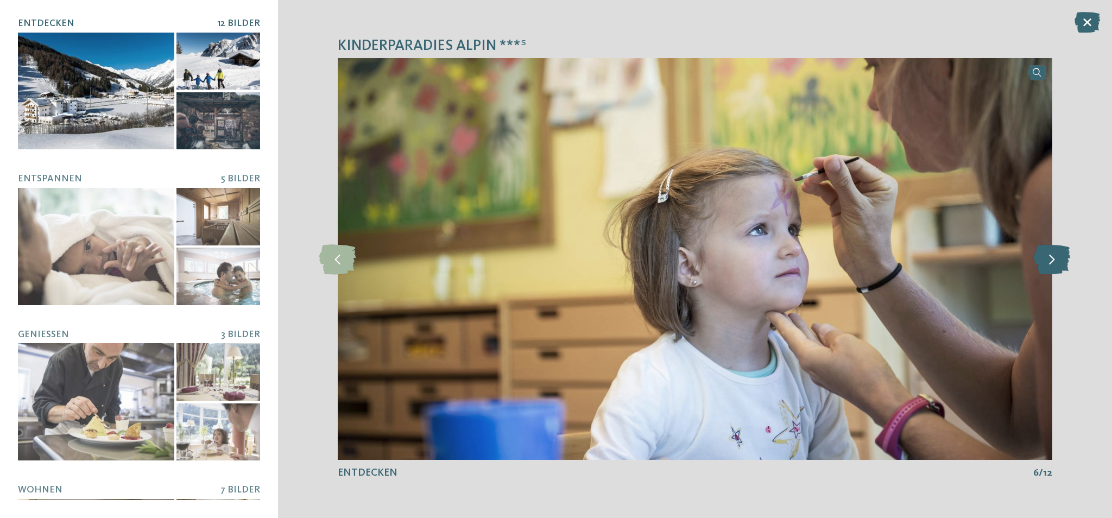
click at [1063, 254] on icon at bounding box center [1052, 259] width 36 height 30
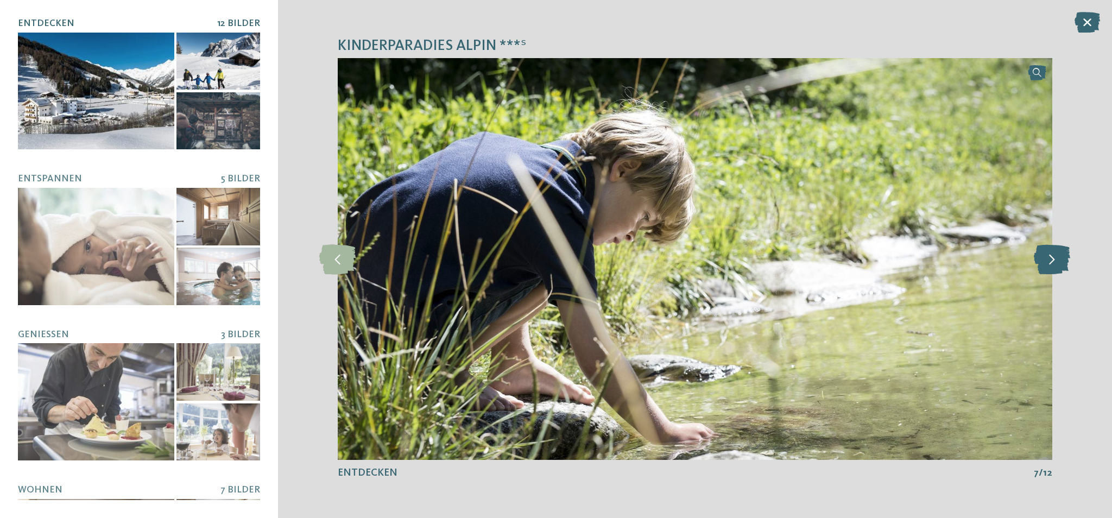
click at [1063, 254] on icon at bounding box center [1052, 259] width 36 height 30
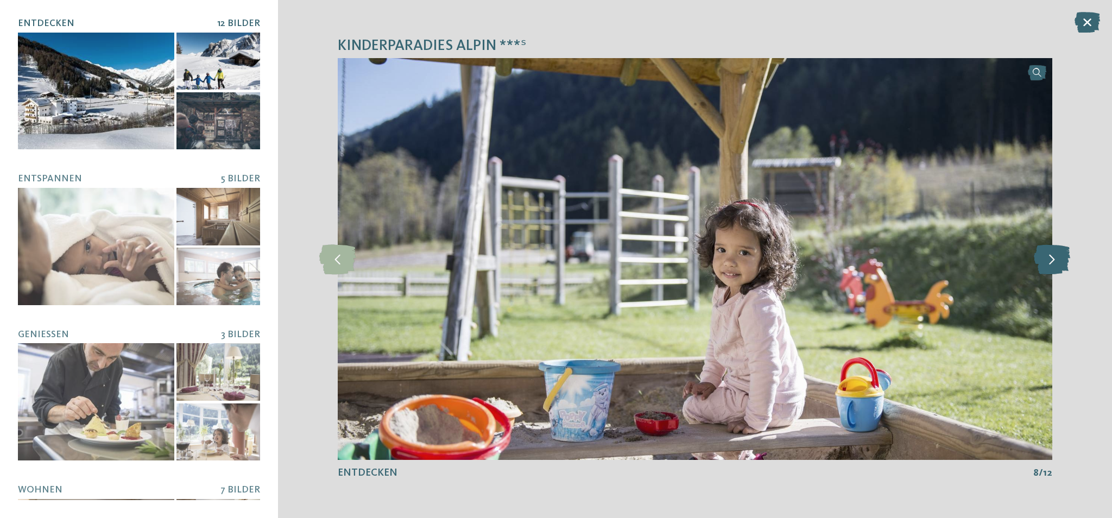
click at [1063, 254] on icon at bounding box center [1052, 259] width 36 height 30
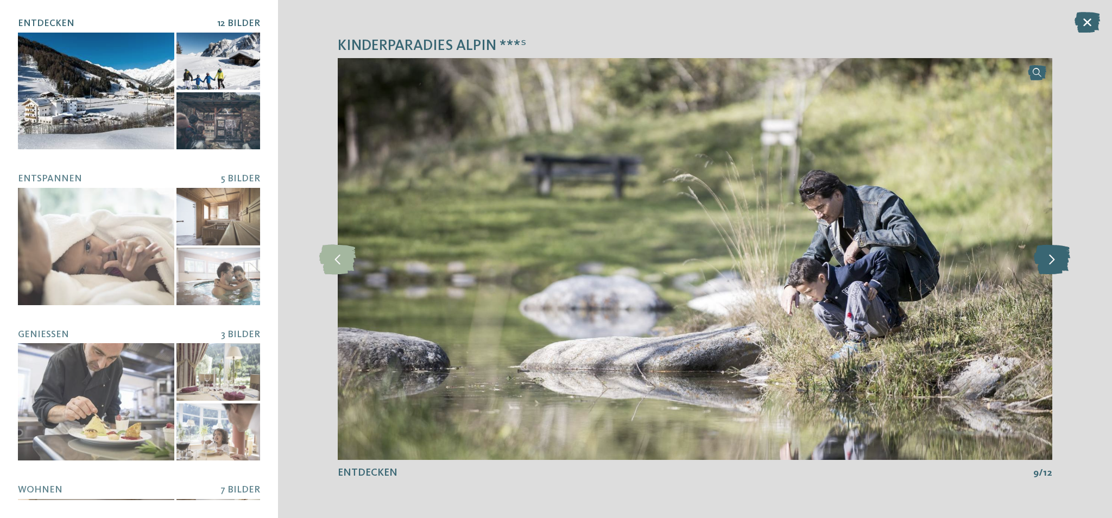
click at [1064, 254] on icon at bounding box center [1052, 259] width 36 height 30
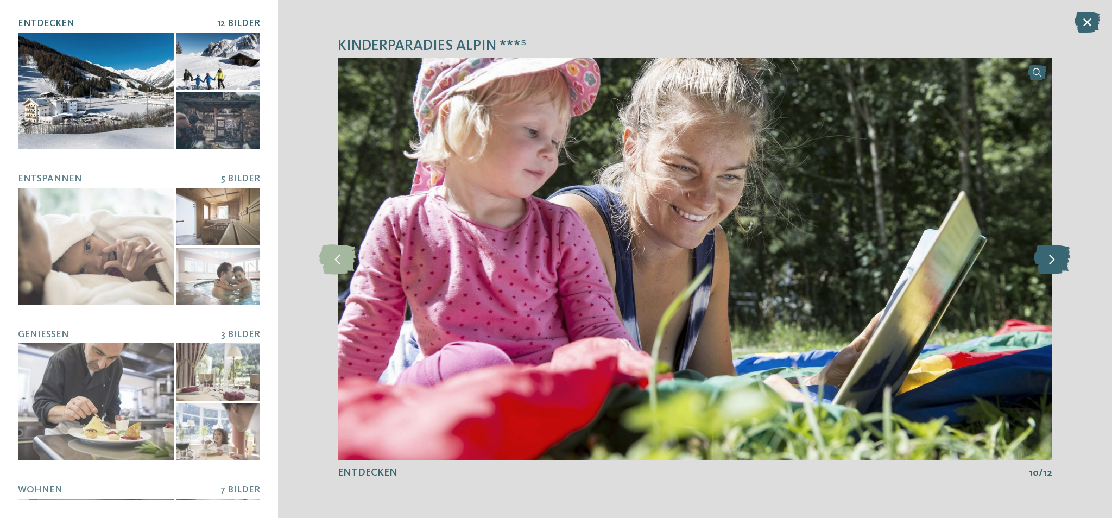
click at [1064, 254] on icon at bounding box center [1052, 259] width 36 height 30
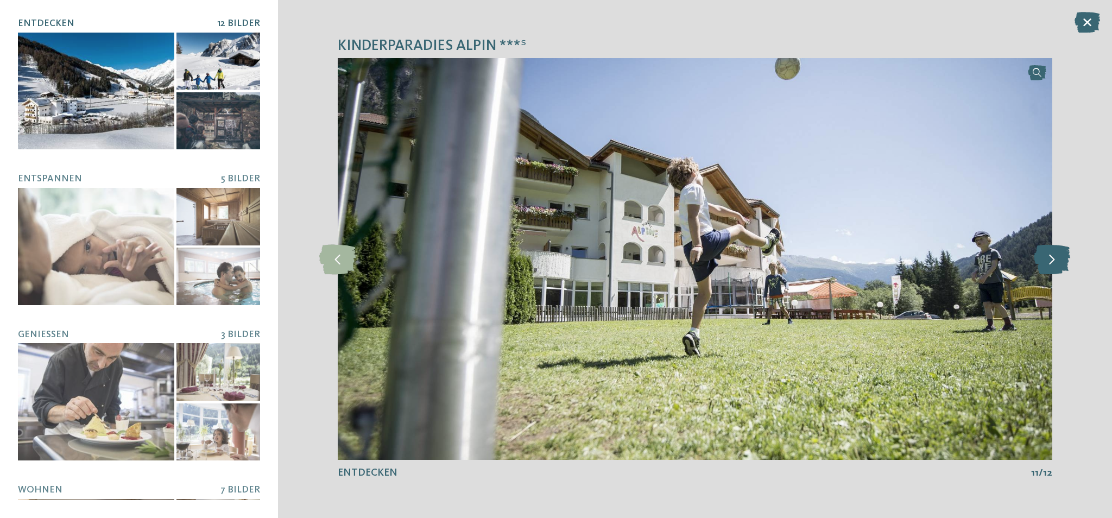
click at [1064, 254] on icon at bounding box center [1052, 259] width 36 height 30
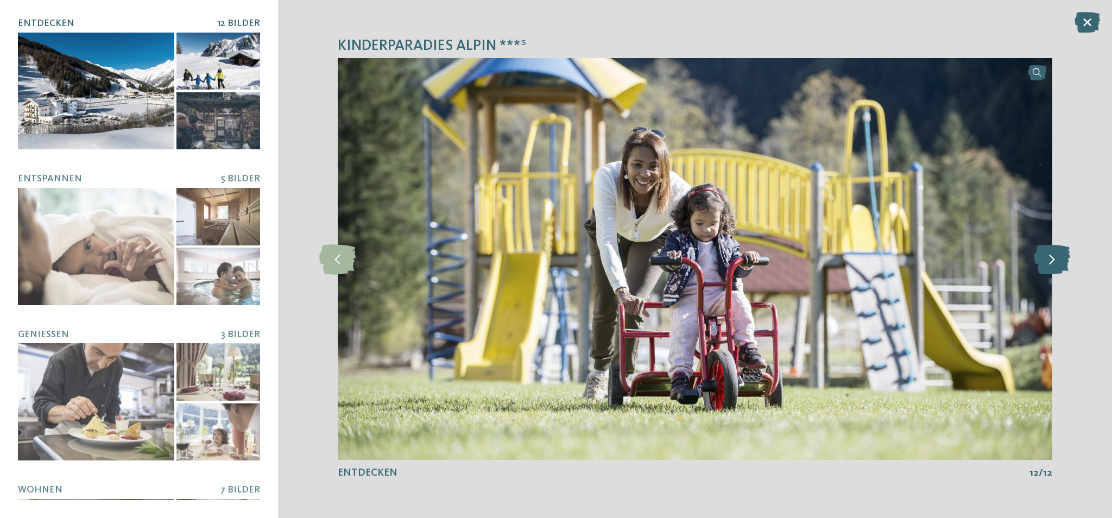
click at [1064, 254] on icon at bounding box center [1052, 259] width 36 height 30
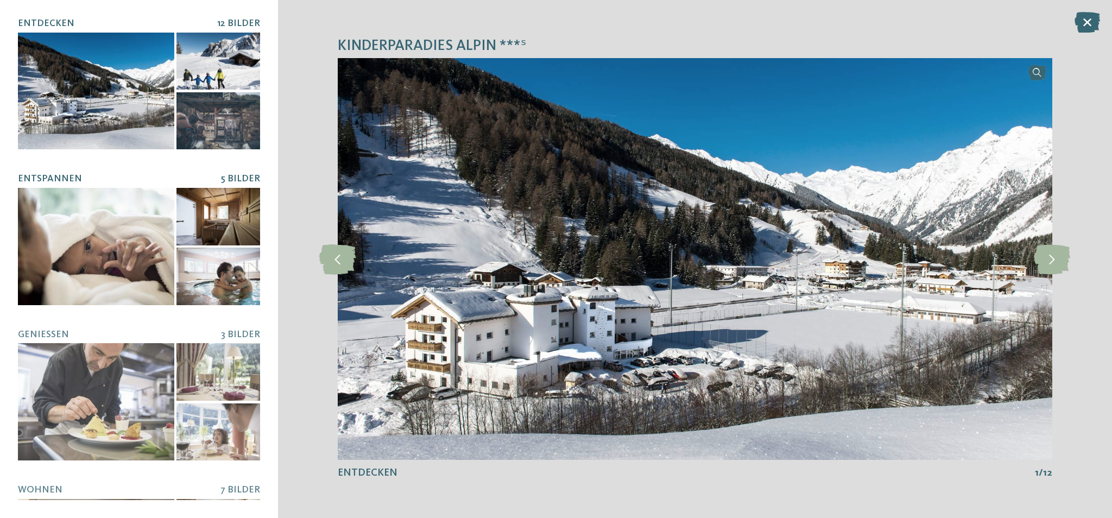
click at [219, 211] on div at bounding box center [218, 217] width 84 height 58
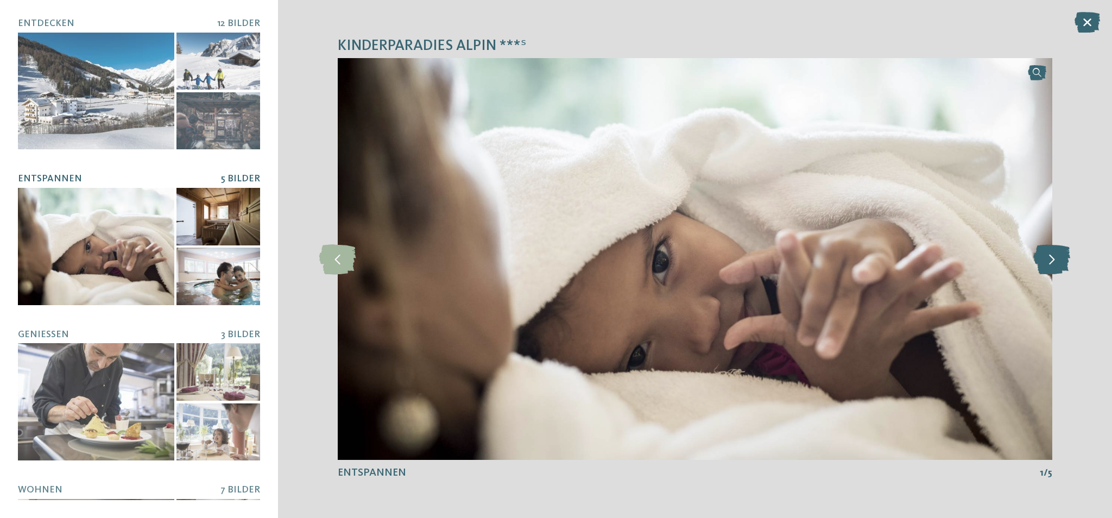
click at [1049, 262] on icon at bounding box center [1052, 259] width 36 height 30
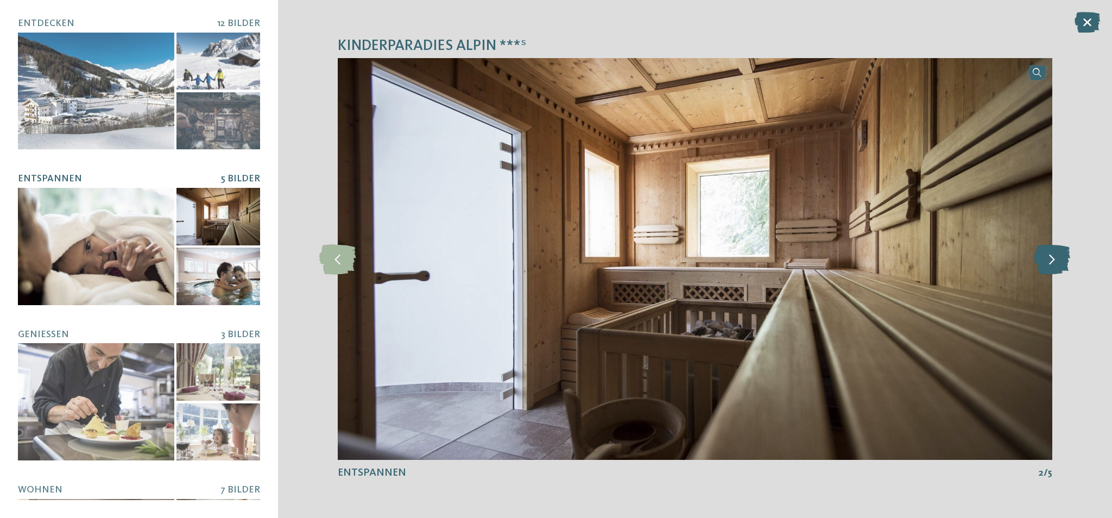
click at [1049, 262] on icon at bounding box center [1052, 259] width 36 height 30
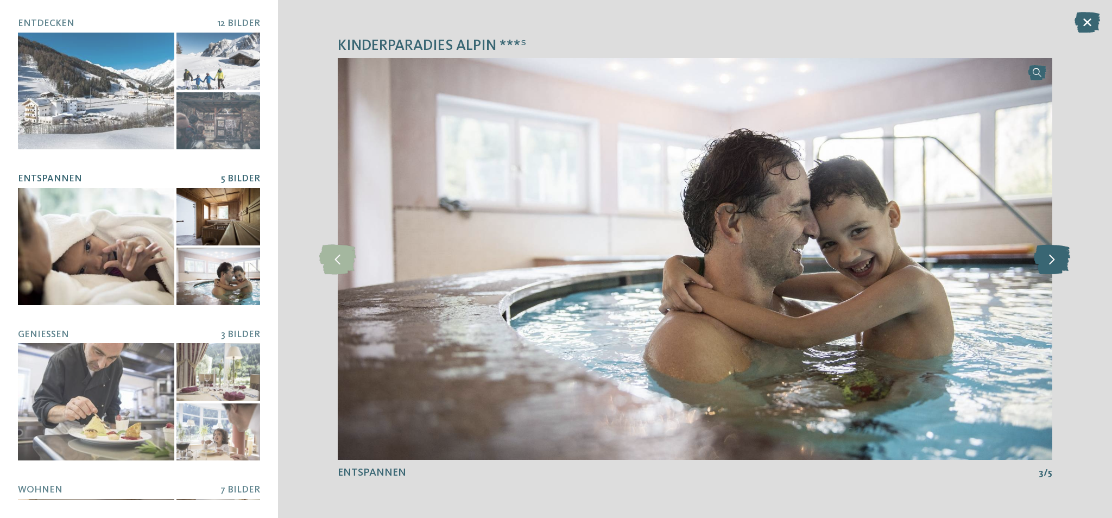
click at [1049, 262] on icon at bounding box center [1052, 259] width 36 height 30
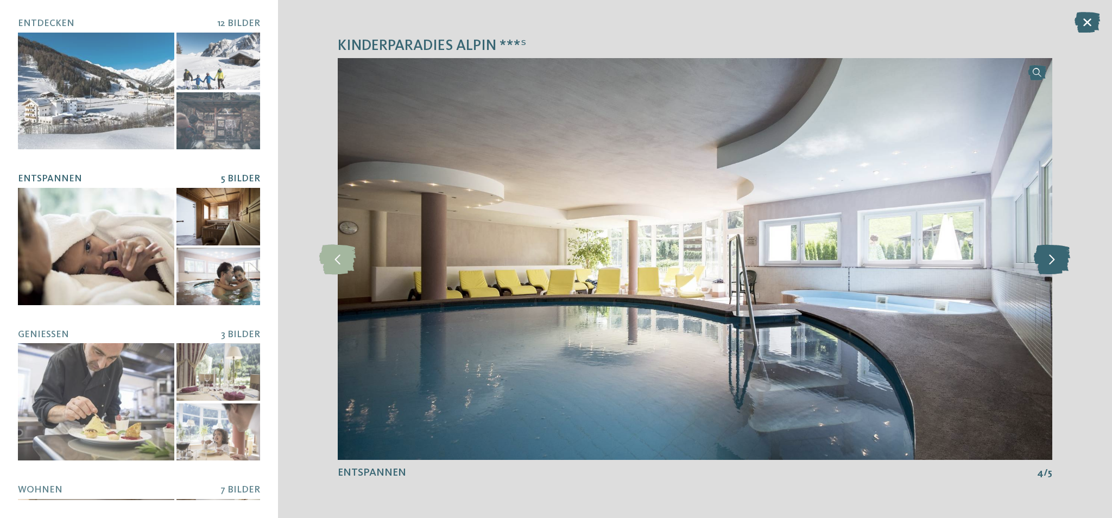
click at [1049, 262] on icon at bounding box center [1052, 259] width 36 height 30
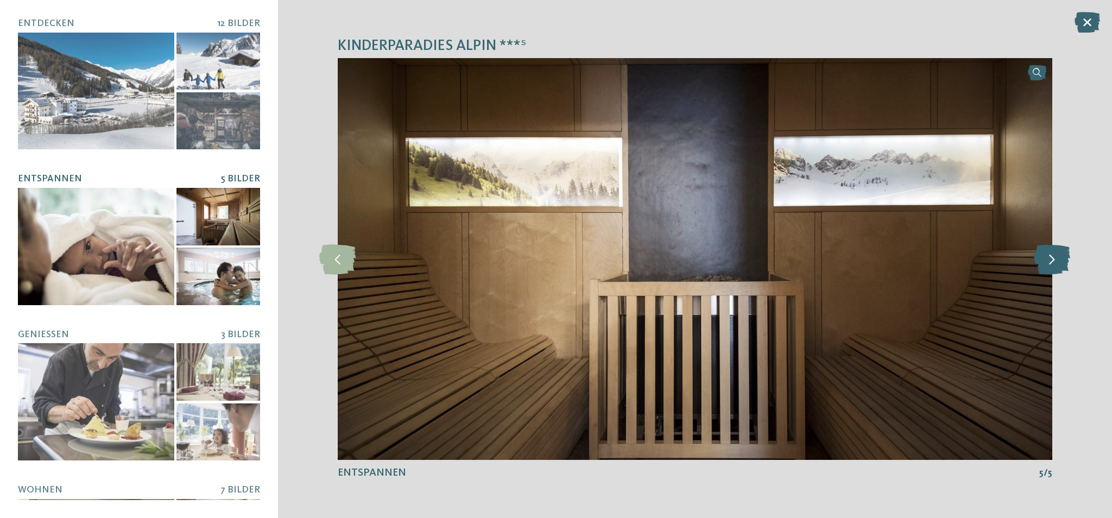
click at [1049, 262] on icon at bounding box center [1052, 259] width 36 height 30
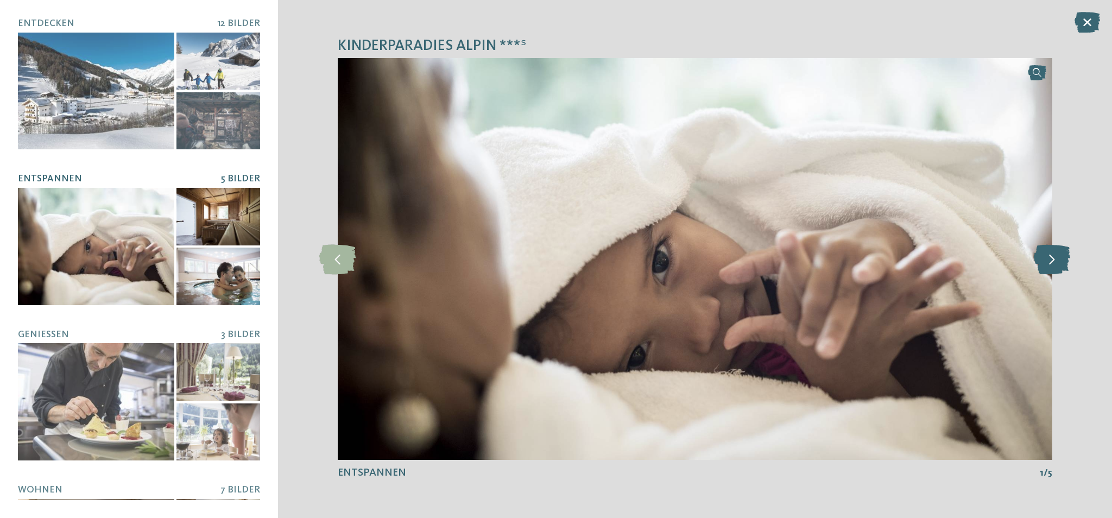
click at [1049, 262] on icon at bounding box center [1052, 259] width 36 height 30
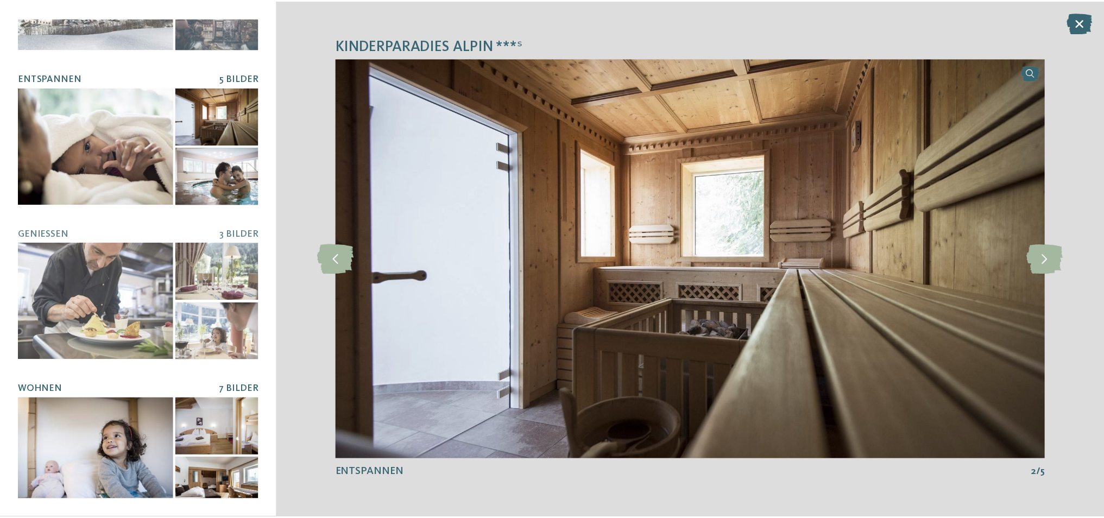
scroll to position [104, 0]
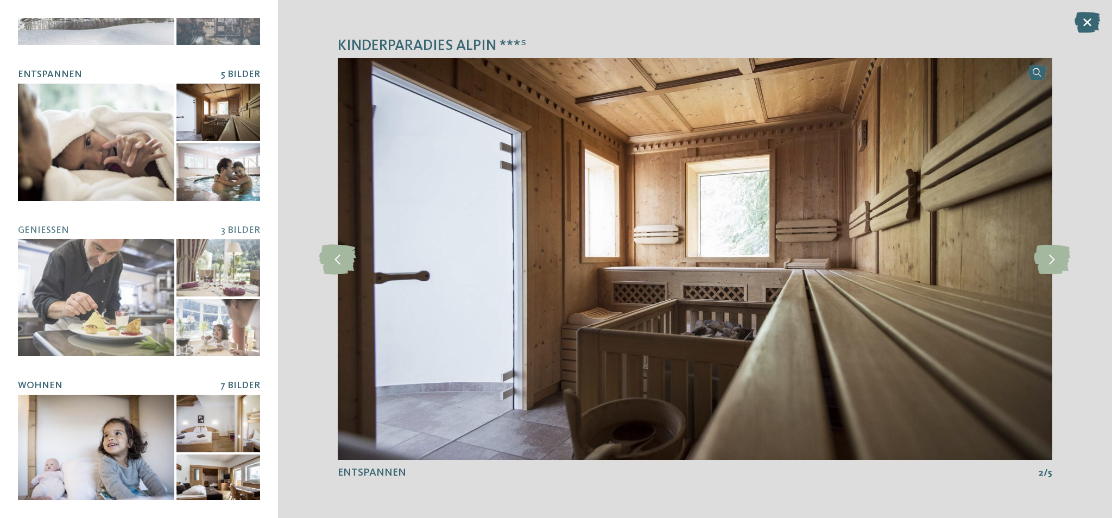
click at [150, 447] on div at bounding box center [96, 453] width 156 height 117
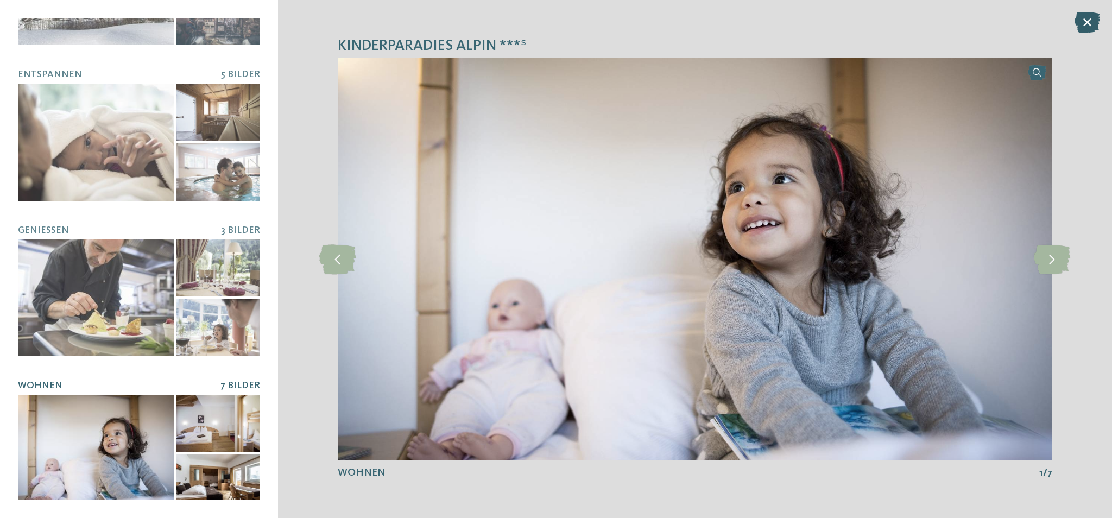
click at [1087, 27] on icon at bounding box center [1088, 22] width 26 height 21
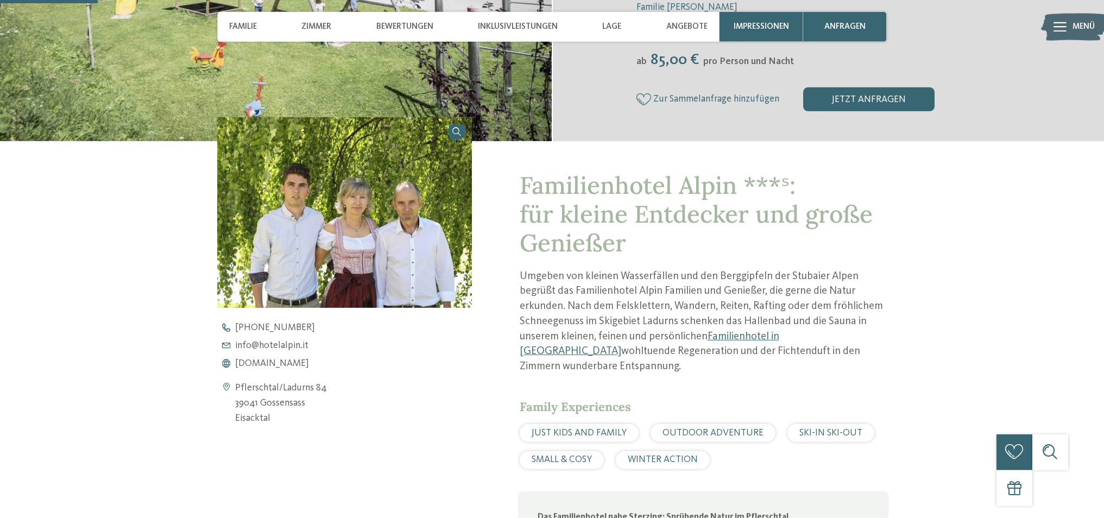
scroll to position [391, 0]
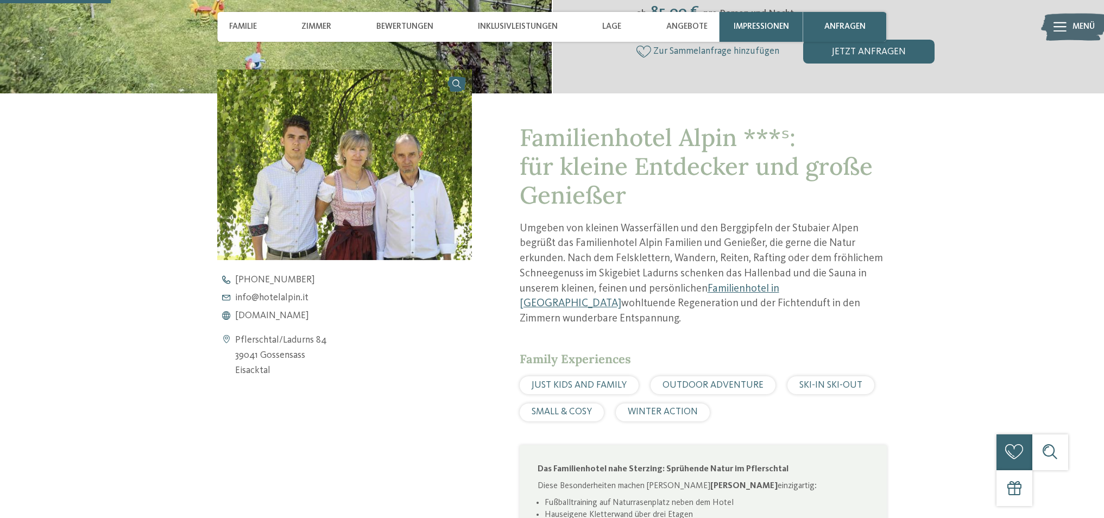
click at [281, 356] on address "Pflerschtal/Ladurns 84 39041 Gossensass Eisacktal" at bounding box center [281, 356] width 92 height 46
copy address "39041"
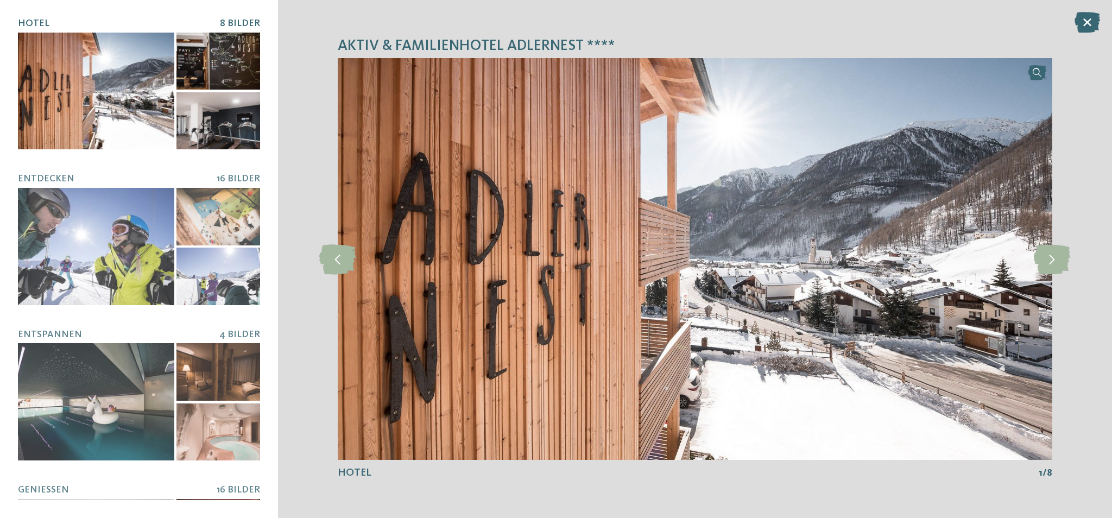
click at [198, 102] on div at bounding box center [218, 121] width 84 height 58
click at [1047, 258] on icon at bounding box center [1052, 259] width 36 height 30
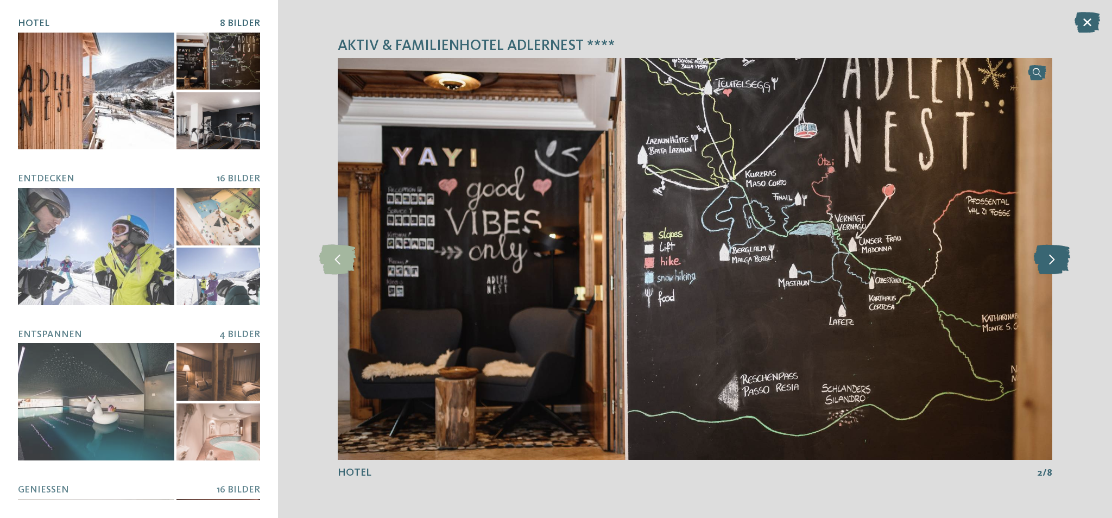
click at [1047, 258] on icon at bounding box center [1052, 259] width 36 height 30
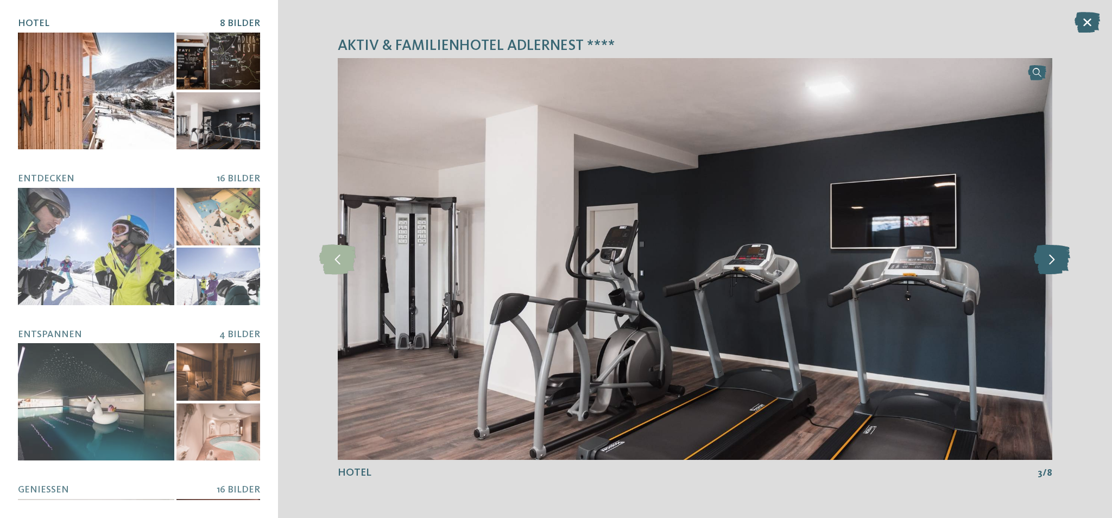
click at [1047, 258] on icon at bounding box center [1052, 259] width 36 height 30
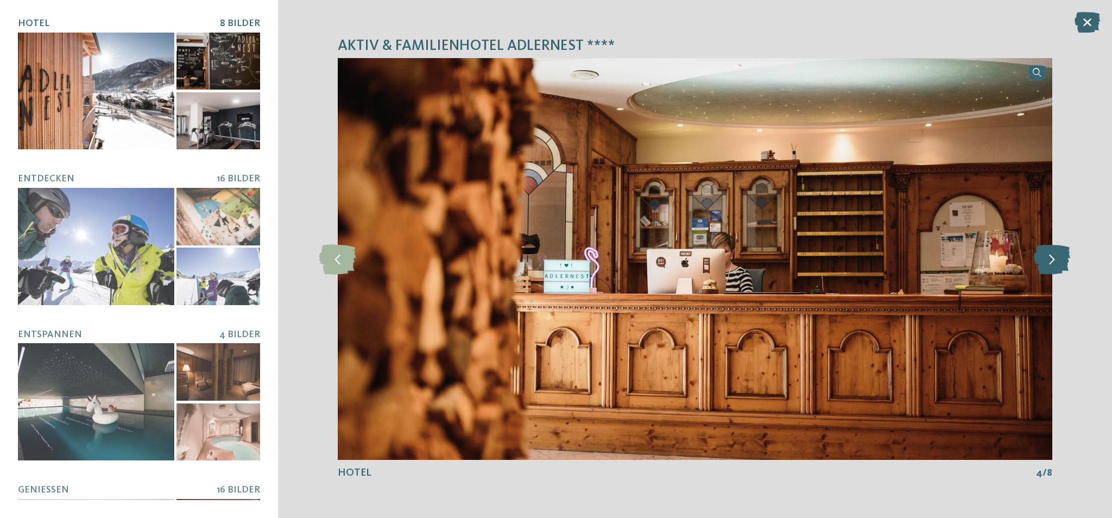
click at [1047, 258] on icon at bounding box center [1052, 259] width 36 height 30
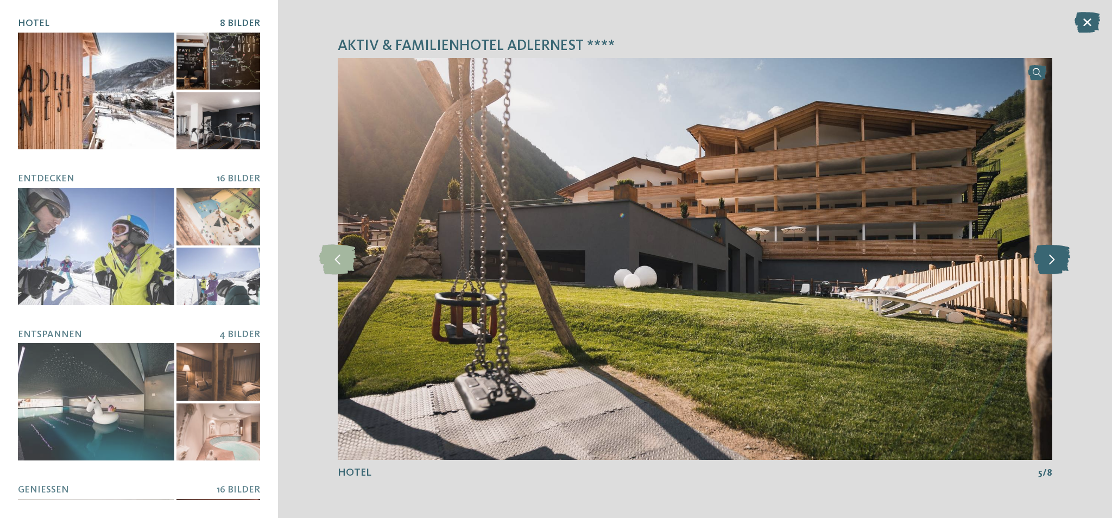
click at [1047, 258] on icon at bounding box center [1052, 259] width 36 height 30
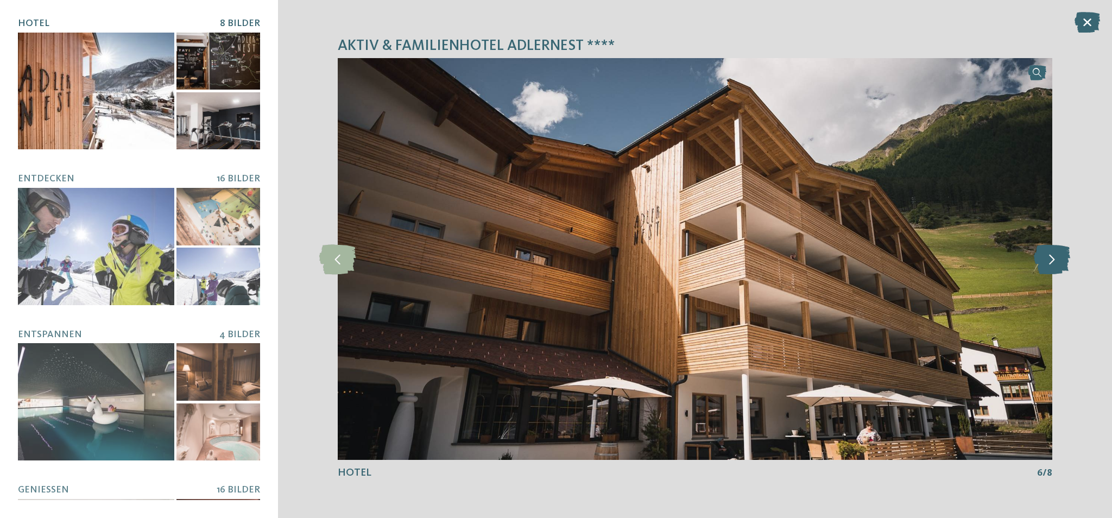
click at [1047, 258] on icon at bounding box center [1052, 259] width 36 height 30
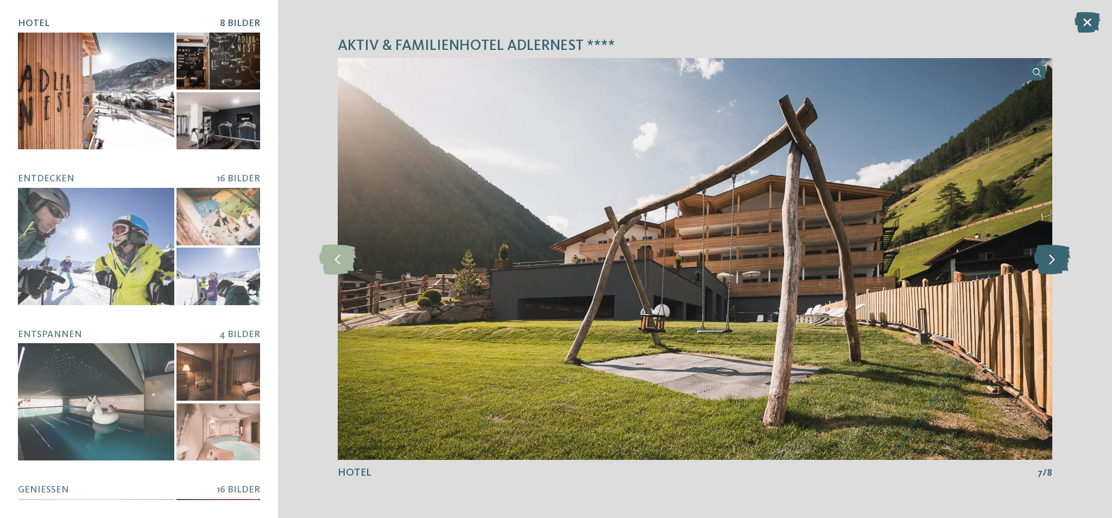
click at [1047, 258] on icon at bounding box center [1052, 259] width 36 height 30
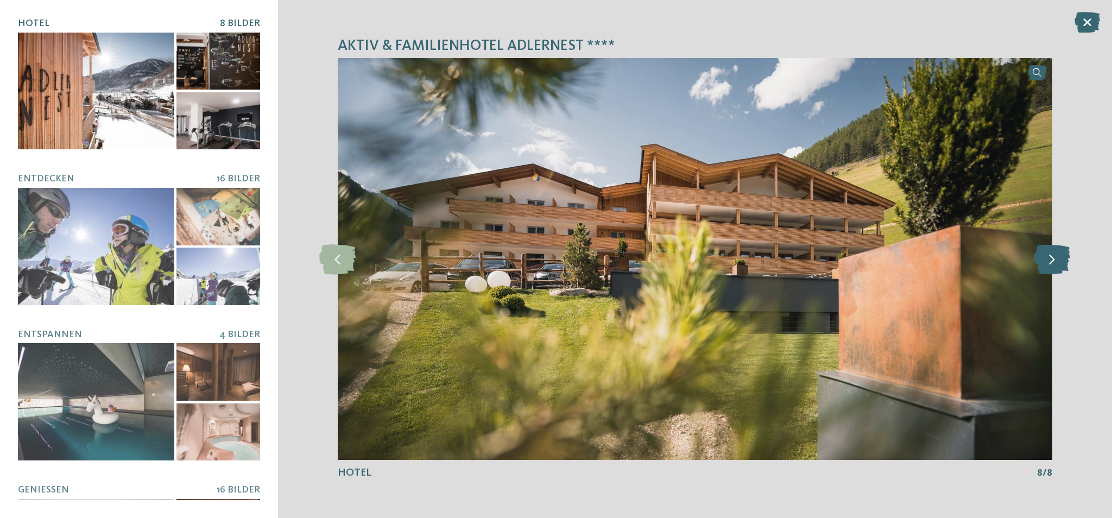
click at [1047, 258] on icon at bounding box center [1052, 259] width 36 height 30
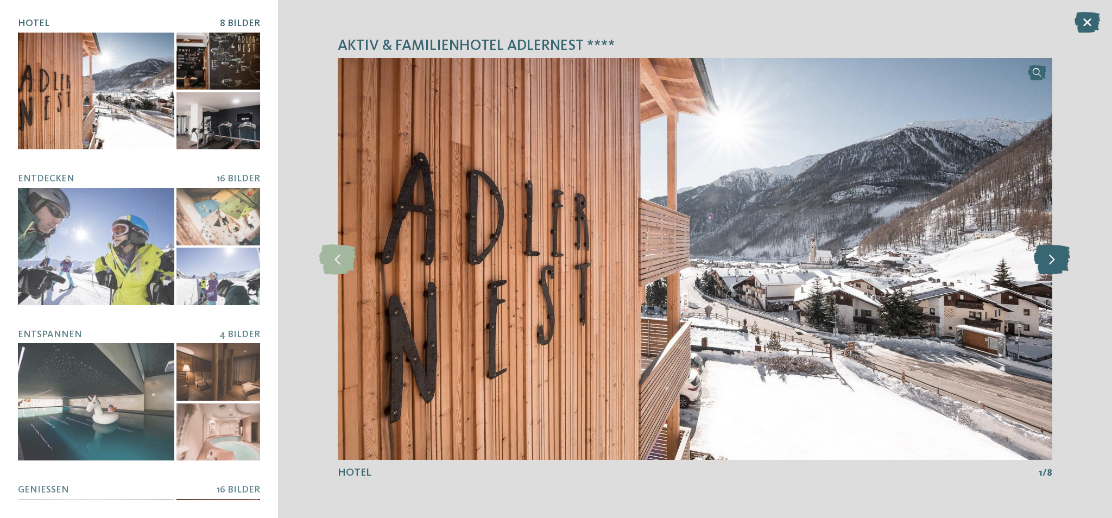
click at [1047, 258] on icon at bounding box center [1052, 259] width 36 height 30
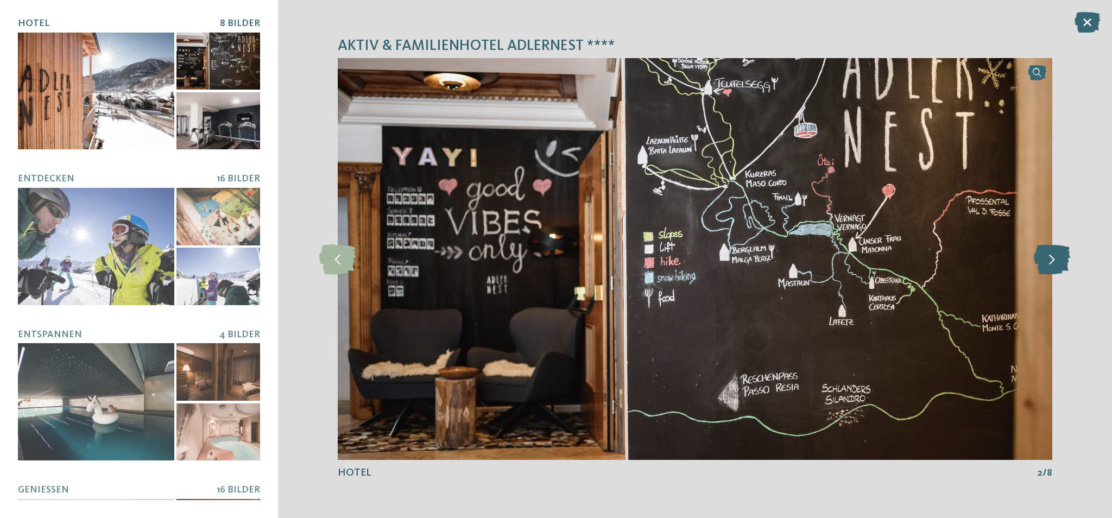
click at [1047, 258] on icon at bounding box center [1052, 259] width 36 height 30
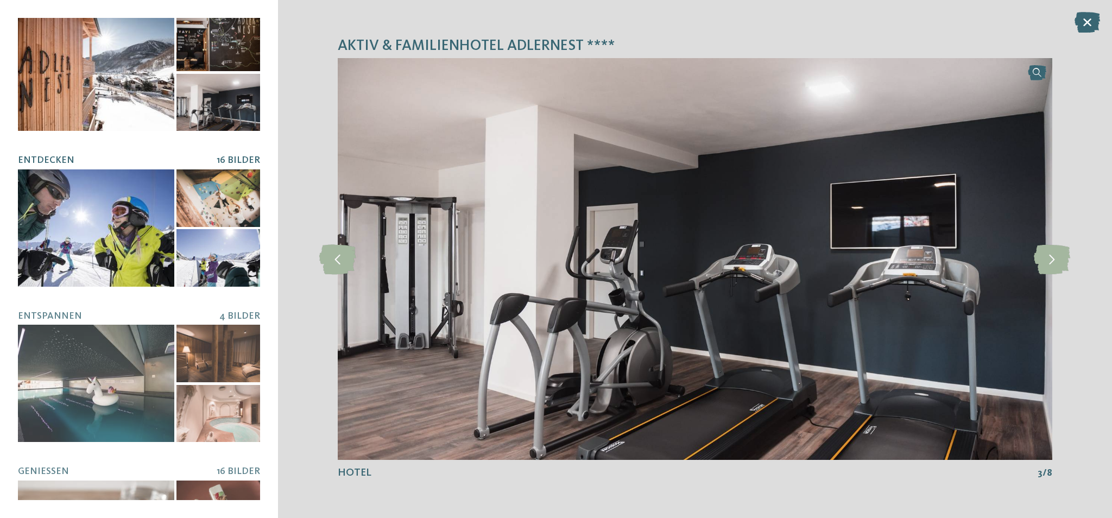
scroll to position [31, 0]
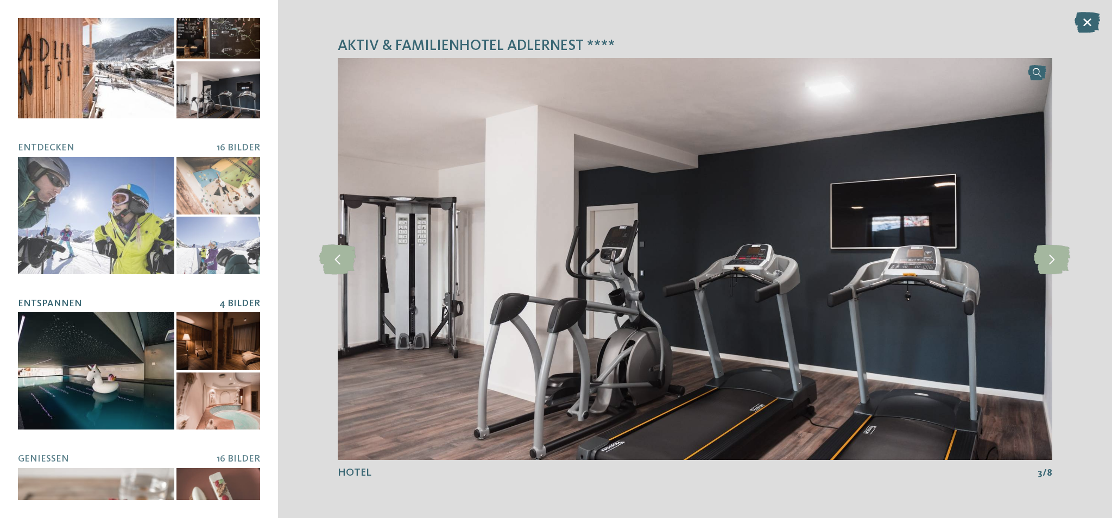
click at [148, 372] on div at bounding box center [96, 370] width 156 height 117
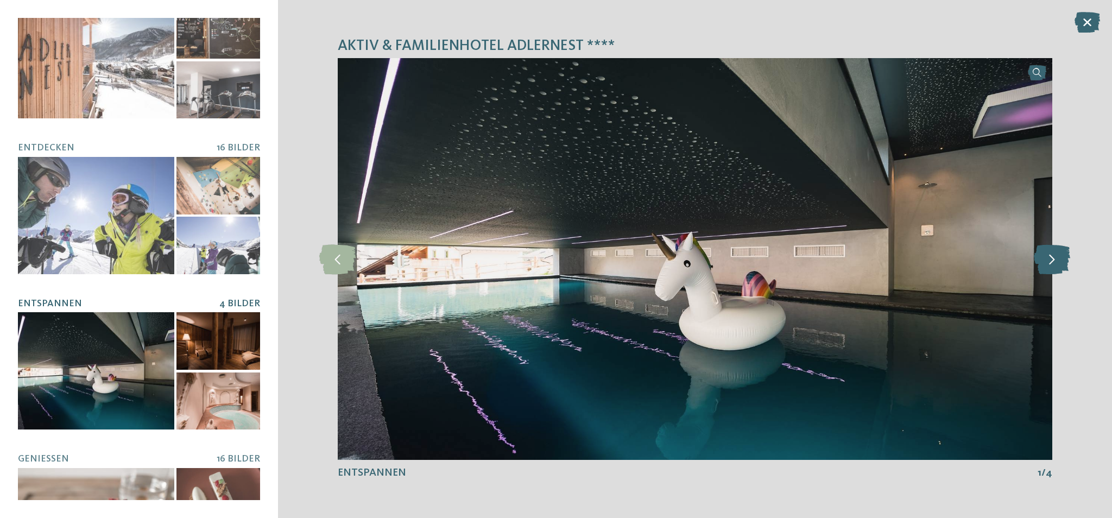
click at [1051, 262] on icon at bounding box center [1052, 259] width 36 height 30
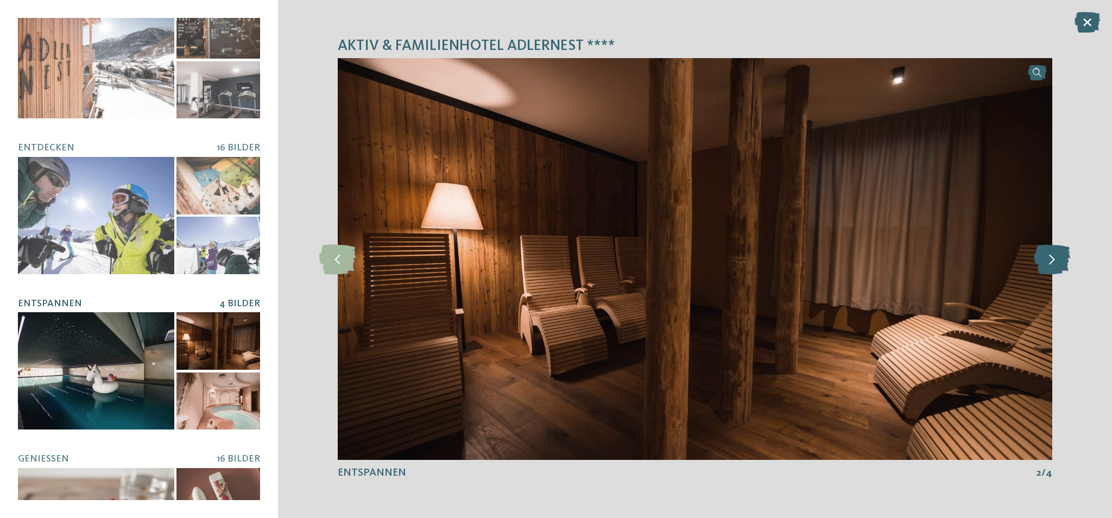
click at [1051, 262] on icon at bounding box center [1052, 259] width 36 height 30
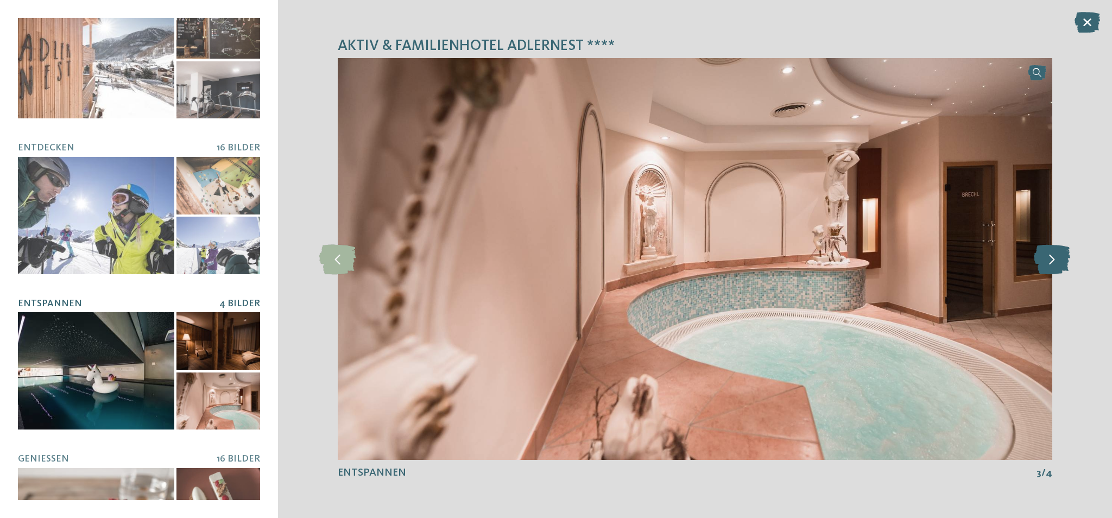
click at [1051, 262] on icon at bounding box center [1052, 259] width 36 height 30
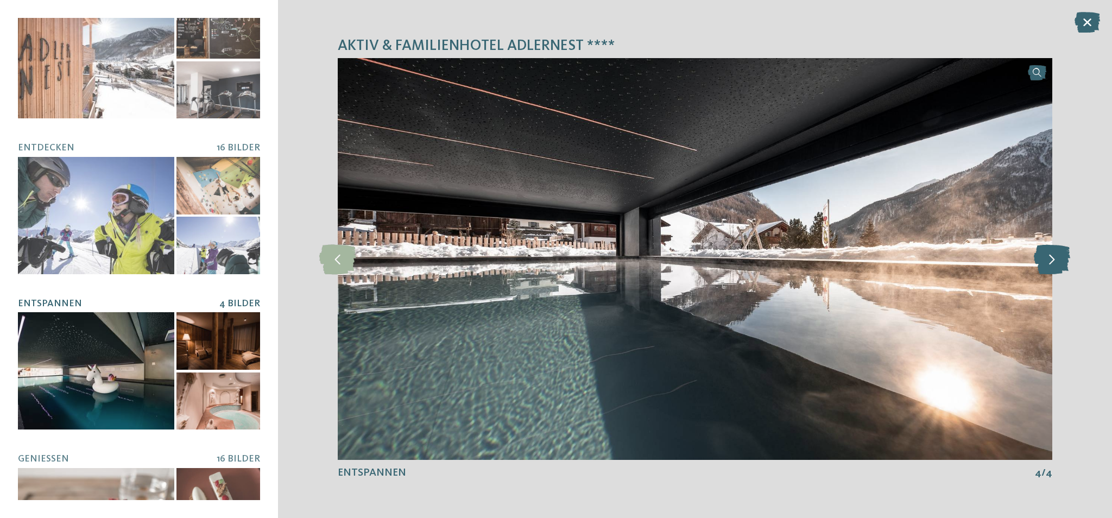
click at [1051, 262] on icon at bounding box center [1052, 259] width 36 height 30
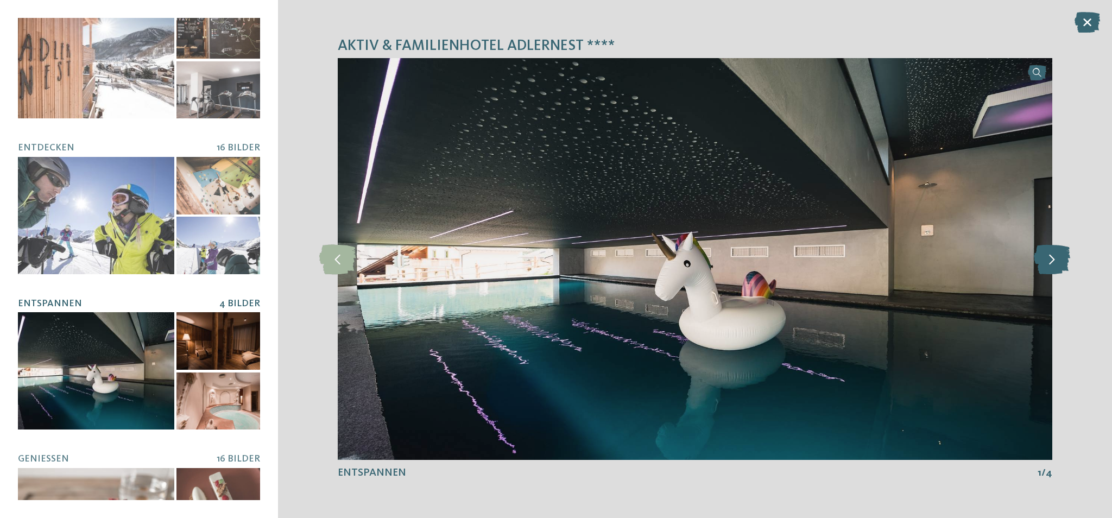
click at [1051, 262] on icon at bounding box center [1052, 259] width 36 height 30
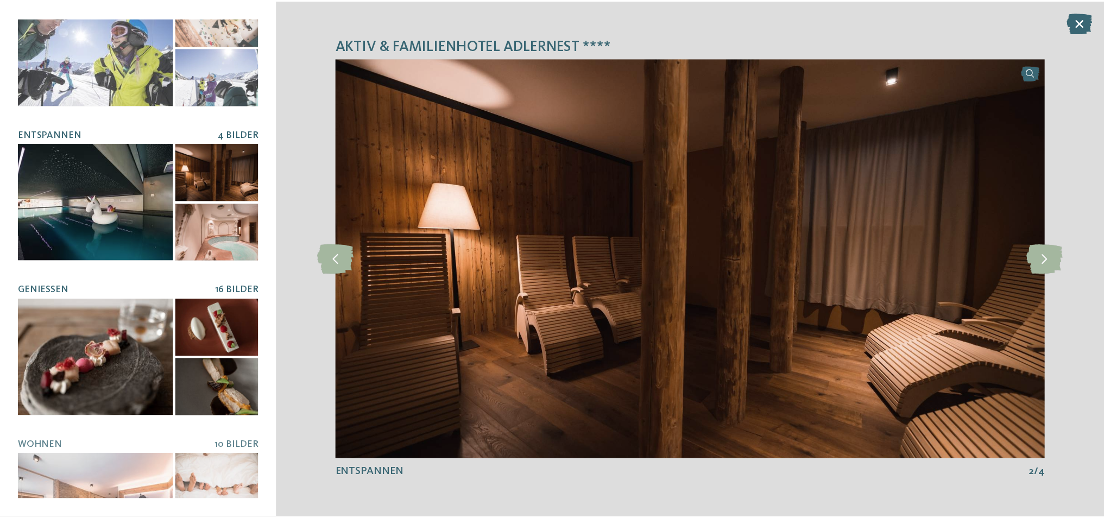
scroll to position [257, 0]
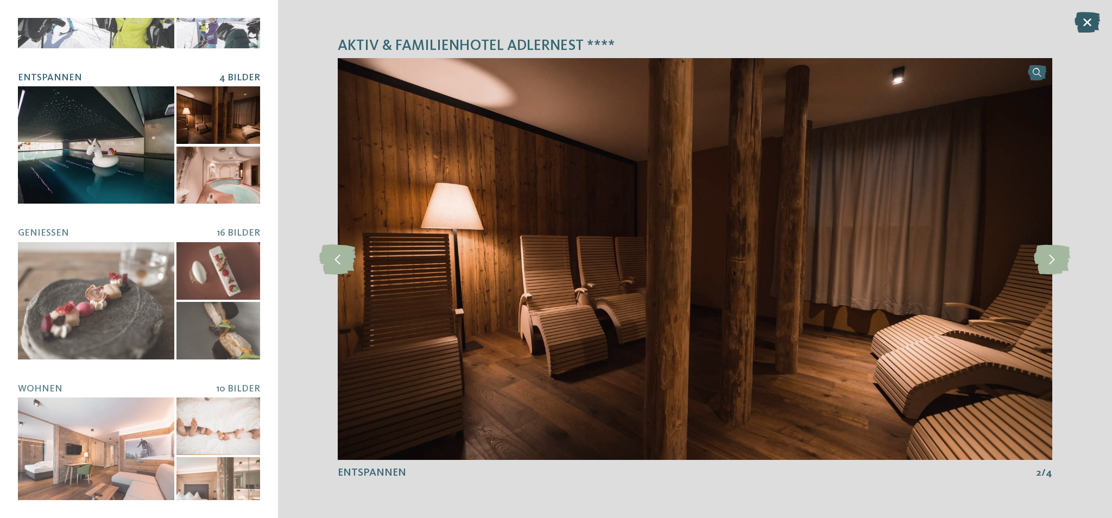
click at [1095, 22] on icon at bounding box center [1088, 22] width 26 height 21
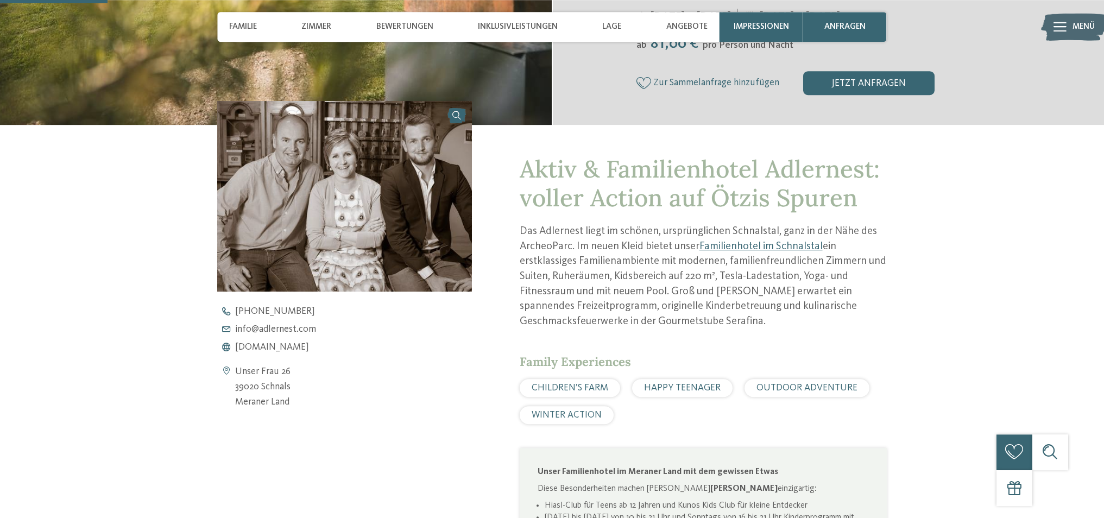
scroll to position [391, 0]
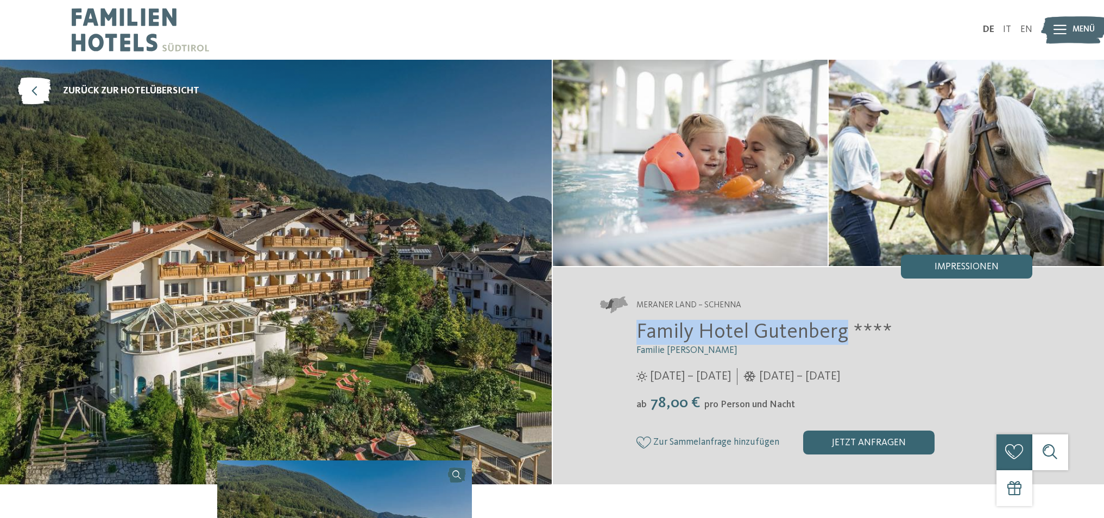
drag, startPoint x: 640, startPoint y: 330, endPoint x: 844, endPoint y: 327, distance: 204.2
click at [844, 327] on span "Family Hotel Gutenberg ****" at bounding box center [764, 332] width 256 height 21
